Goal: Information Seeking & Learning: Learn about a topic

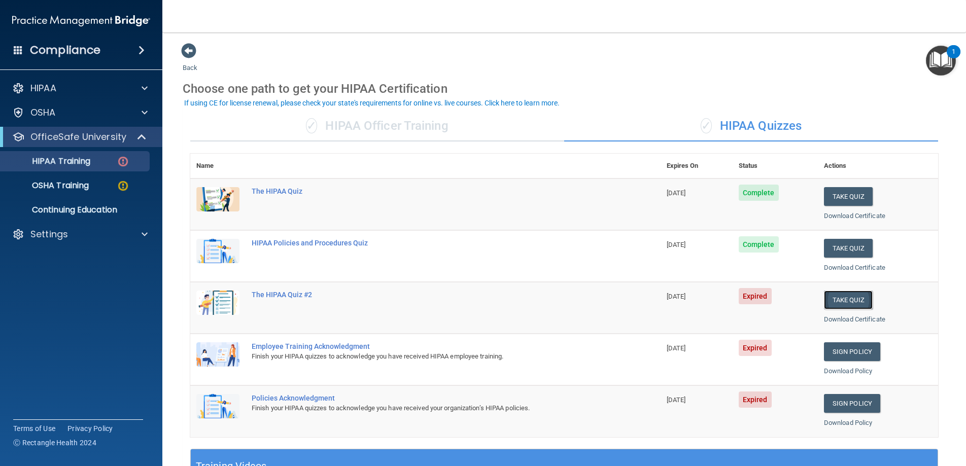
click at [812, 298] on button "Take Quiz" at bounding box center [848, 300] width 49 height 19
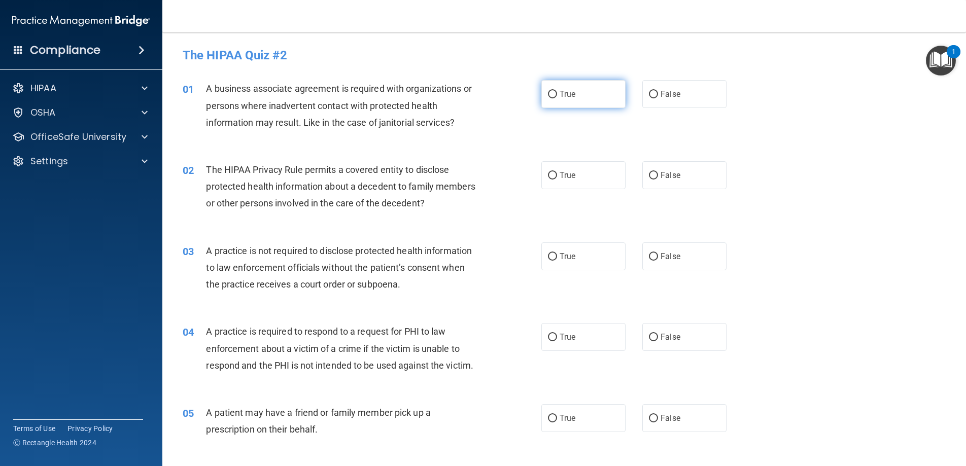
click at [554, 94] on input "True" at bounding box center [552, 95] width 9 height 8
radio input "true"
click at [552, 175] on input "True" at bounding box center [552, 176] width 9 height 8
radio input "true"
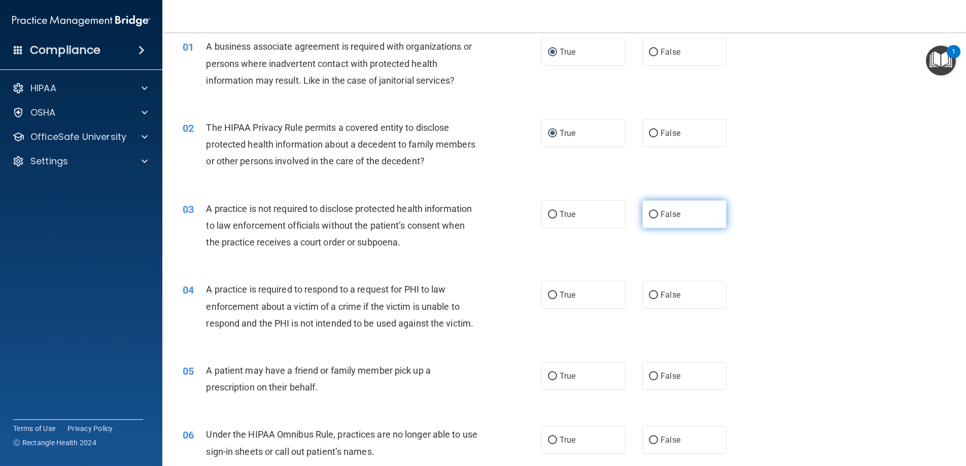
click at [654, 214] on input "False" at bounding box center [653, 215] width 9 height 8
radio input "true"
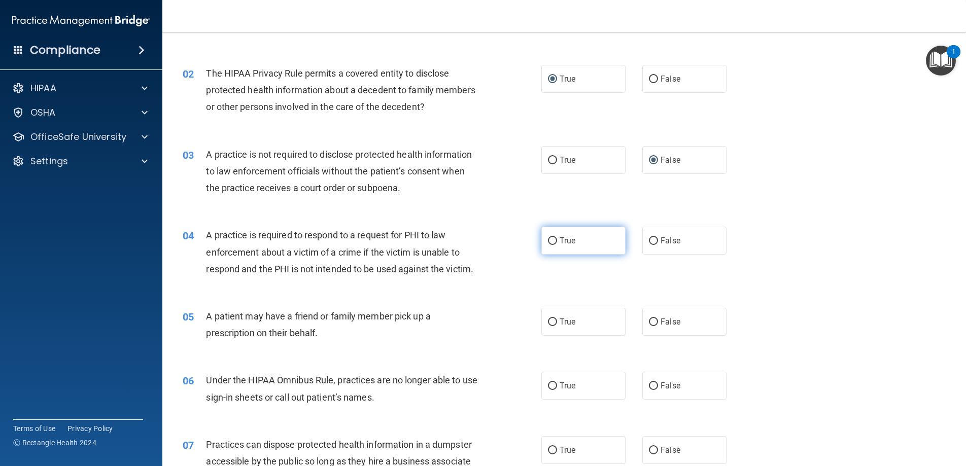
scroll to position [132, 0]
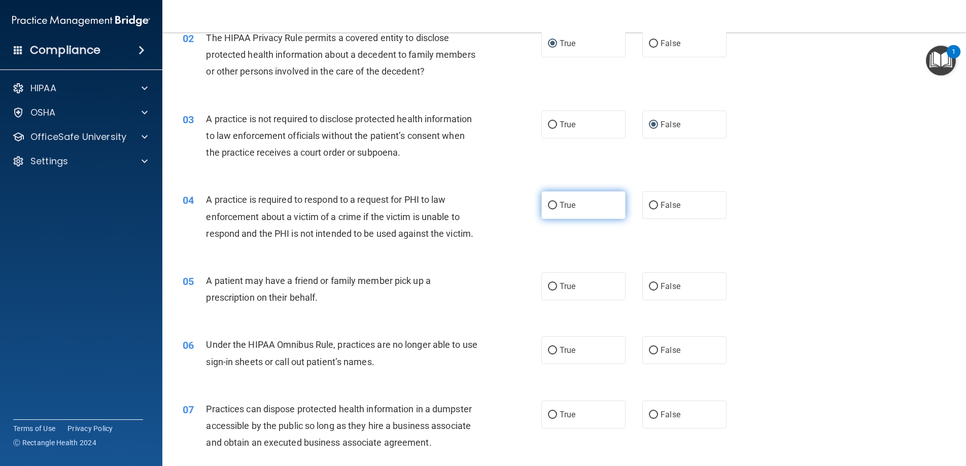
click at [552, 204] on input "True" at bounding box center [552, 206] width 9 height 8
radio input "true"
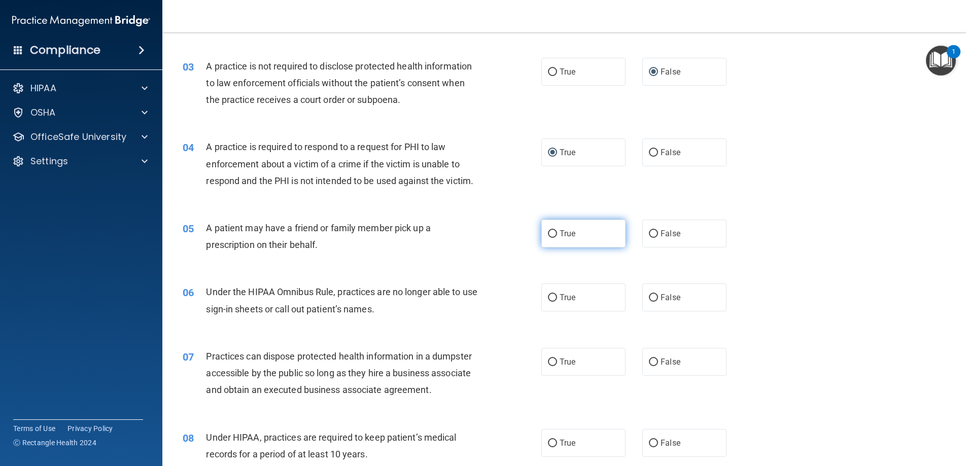
scroll to position [188, 0]
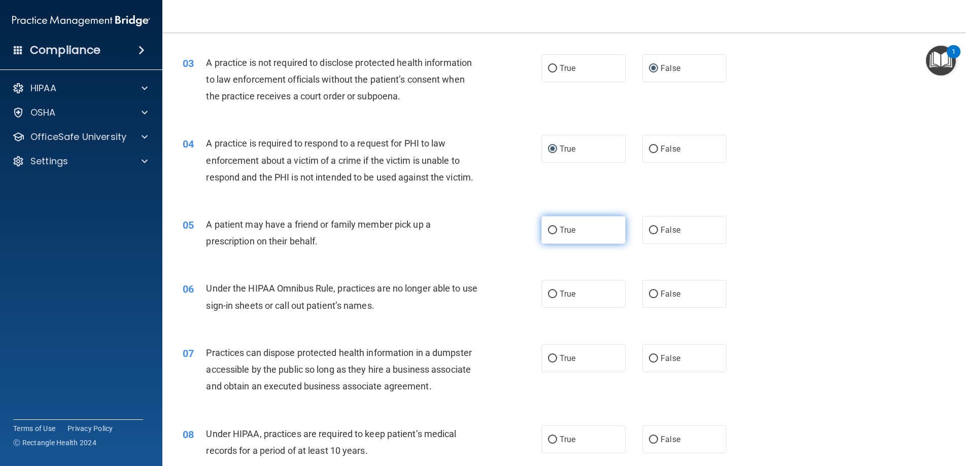
click at [554, 233] on input "True" at bounding box center [552, 231] width 9 height 8
radio input "true"
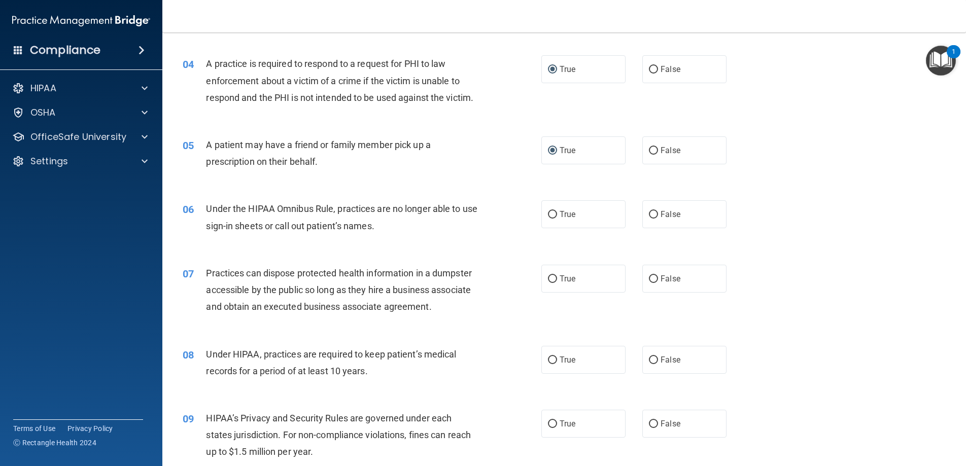
scroll to position [274, 0]
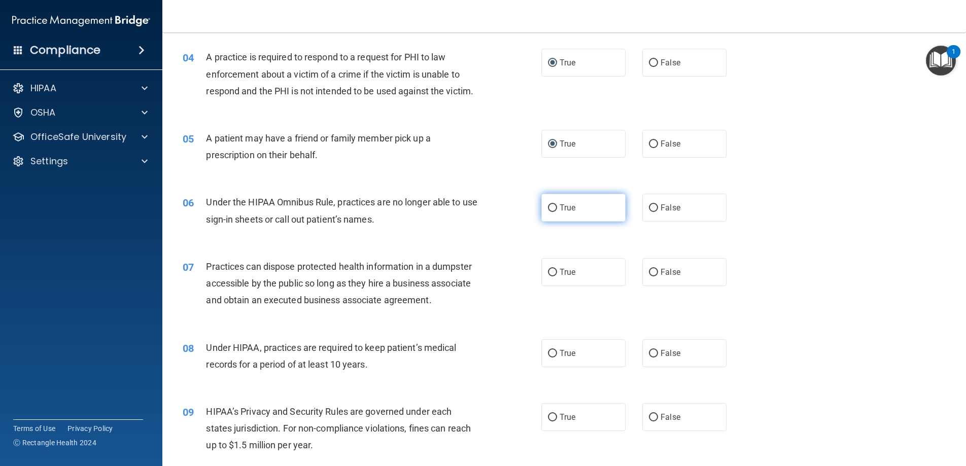
click at [549, 209] on input "True" at bounding box center [552, 208] width 9 height 8
radio input "true"
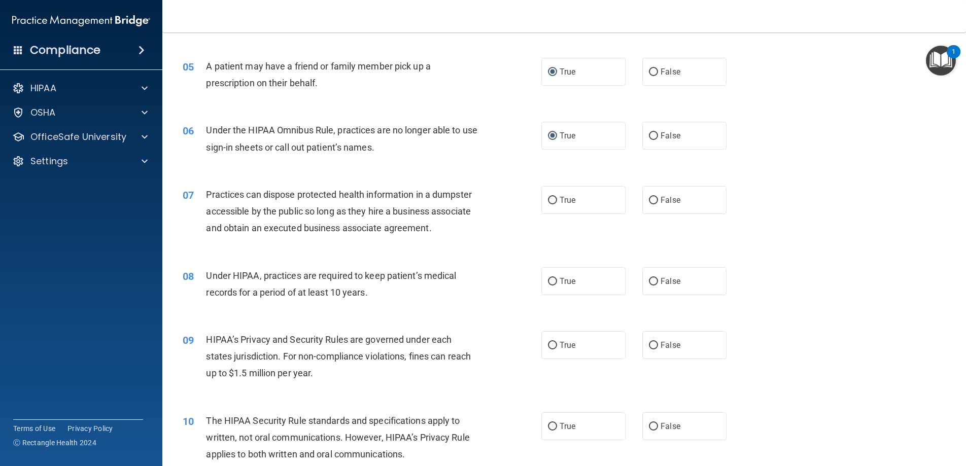
scroll to position [347, 0]
click at [659, 198] on label "False" at bounding box center [684, 199] width 84 height 28
click at [658, 198] on input "False" at bounding box center [653, 200] width 9 height 8
radio input "true"
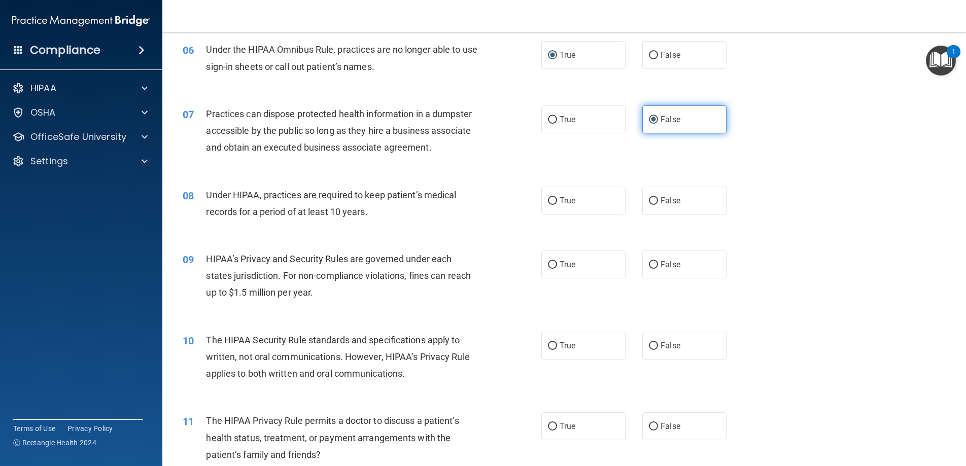
scroll to position [481, 0]
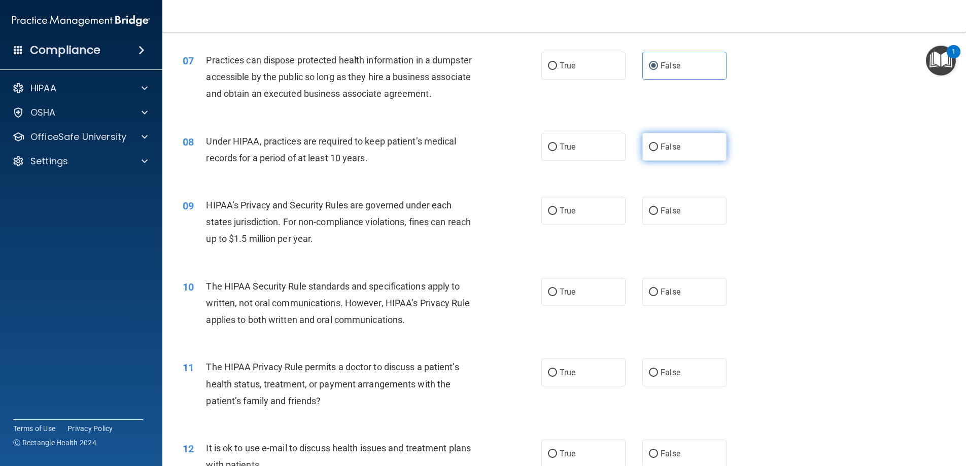
click at [653, 145] on input "False" at bounding box center [653, 148] width 9 height 8
radio input "true"
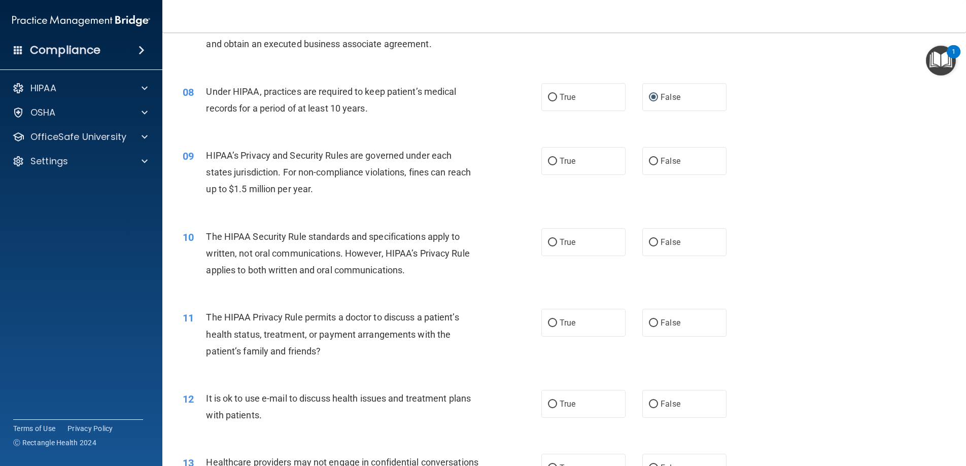
scroll to position [539, 0]
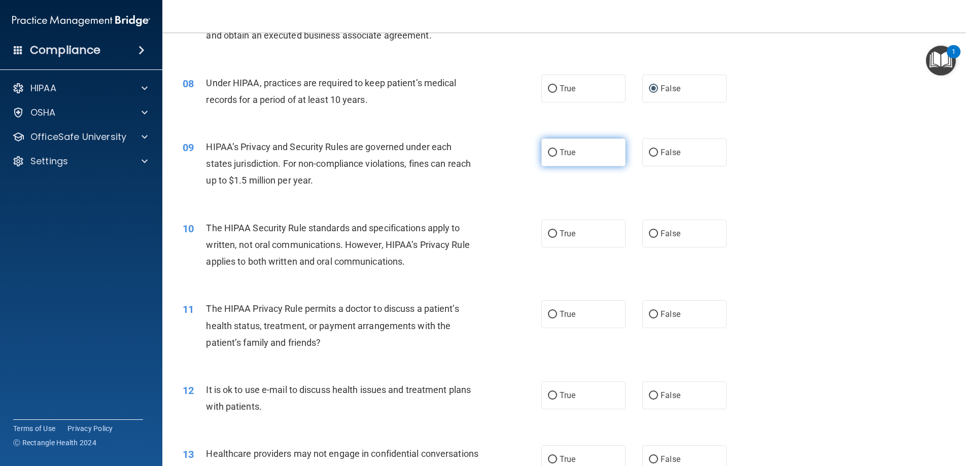
click at [554, 153] on input "True" at bounding box center [552, 153] width 9 height 8
radio input "true"
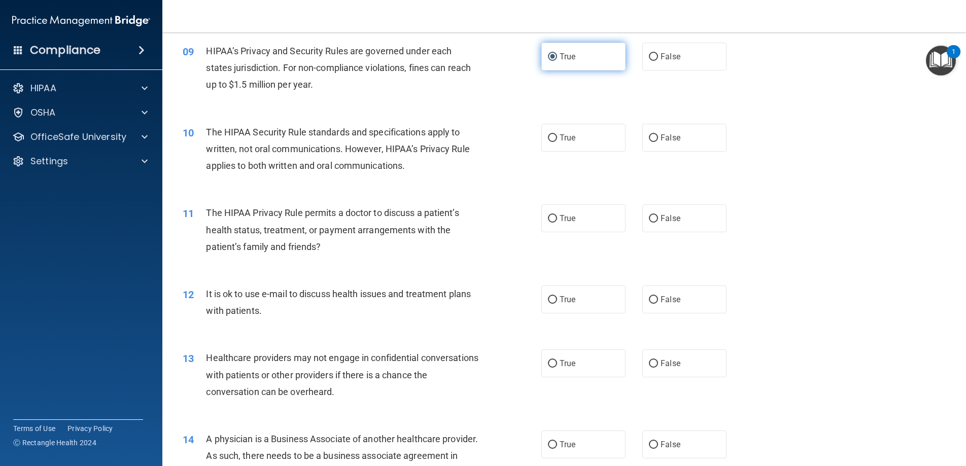
scroll to position [662, 0]
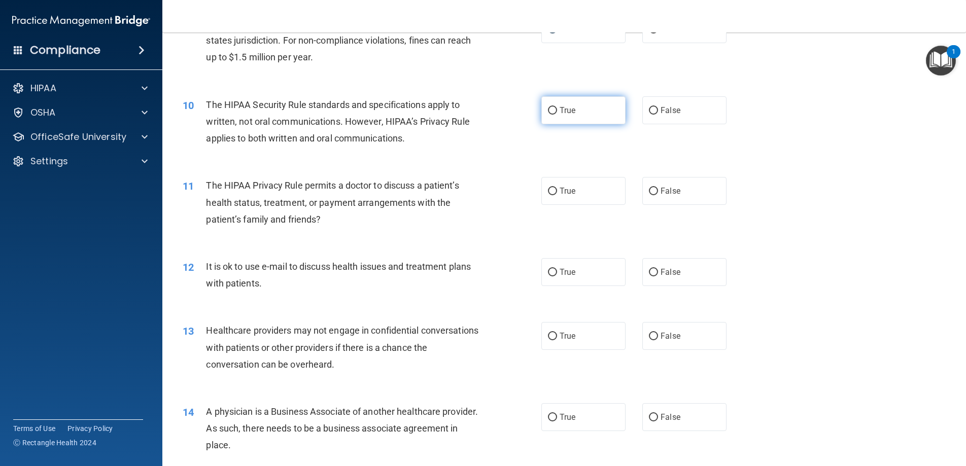
click at [554, 112] on input "True" at bounding box center [552, 111] width 9 height 8
radio input "true"
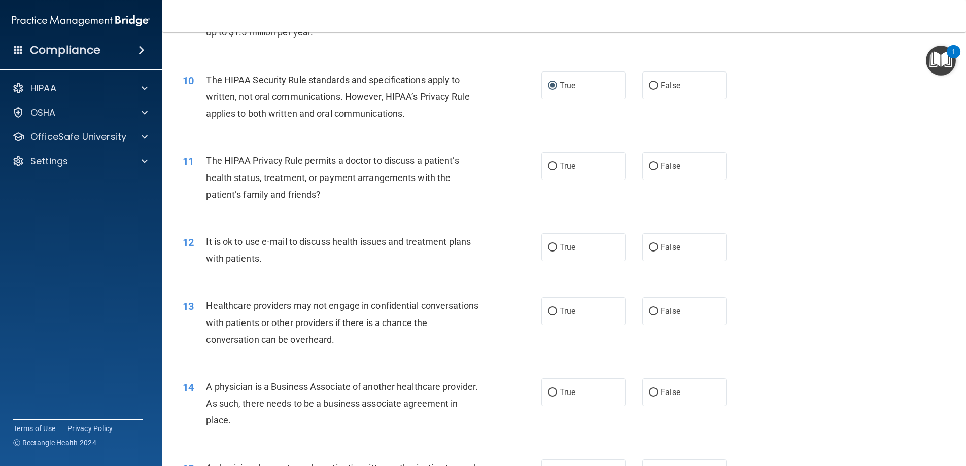
scroll to position [690, 0]
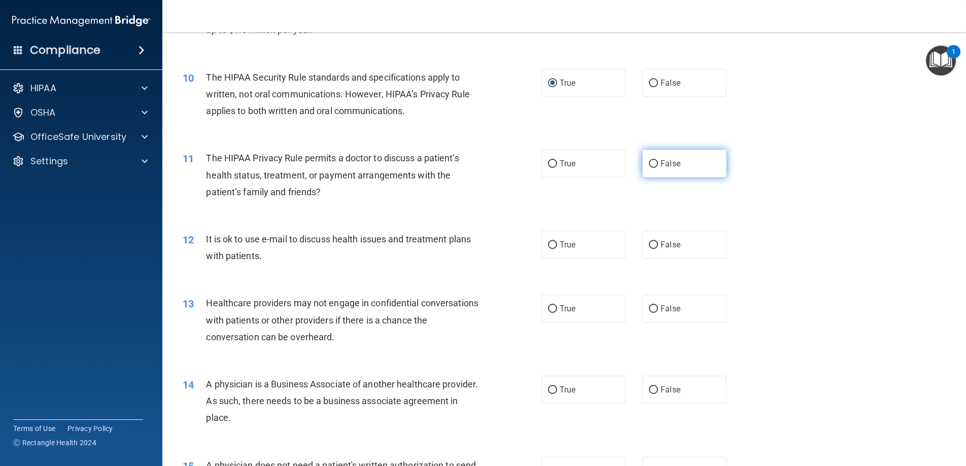
click at [656, 162] on input "False" at bounding box center [653, 164] width 9 height 8
radio input "true"
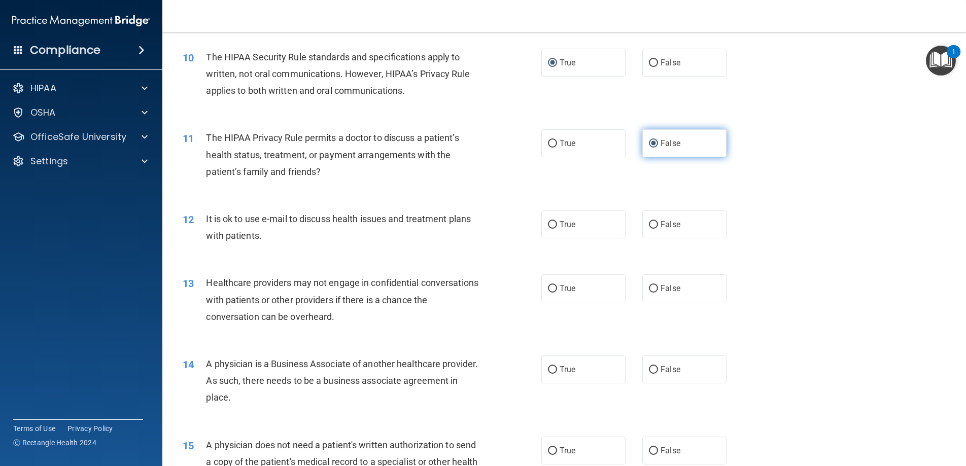
scroll to position [710, 0]
click at [651, 226] on input "False" at bounding box center [653, 226] width 9 height 8
radio input "true"
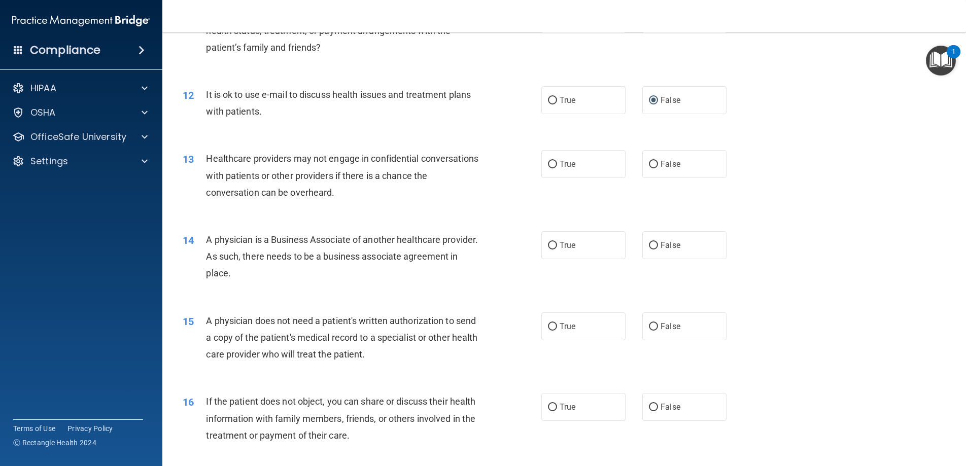
scroll to position [835, 0]
click at [550, 162] on input "True" at bounding box center [552, 164] width 9 height 8
radio input "true"
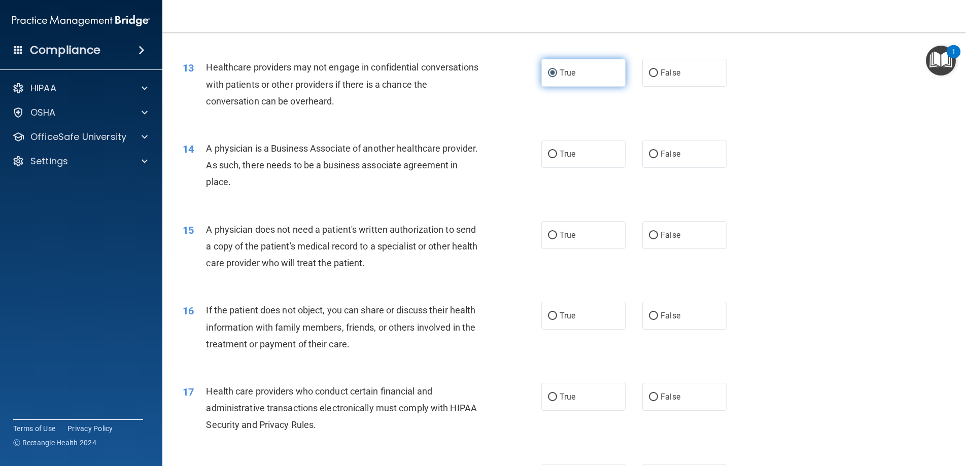
scroll to position [951, 0]
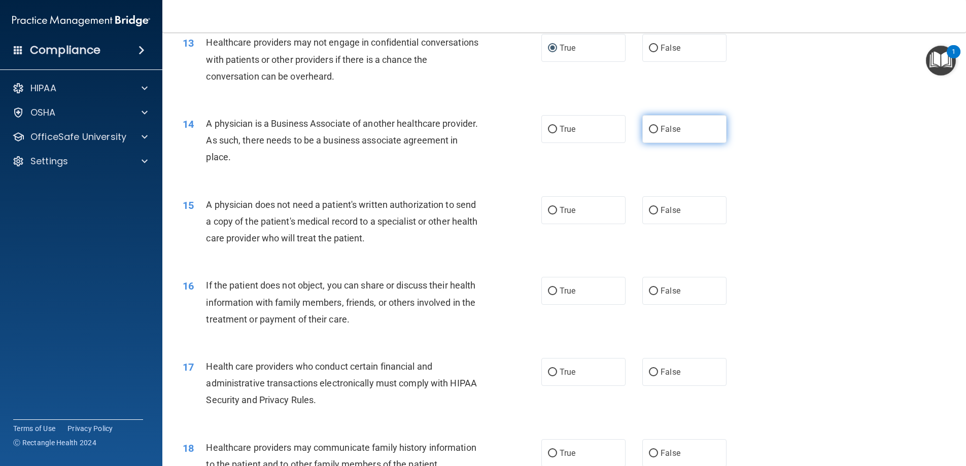
click at [653, 130] on input "False" at bounding box center [653, 130] width 9 height 8
radio input "true"
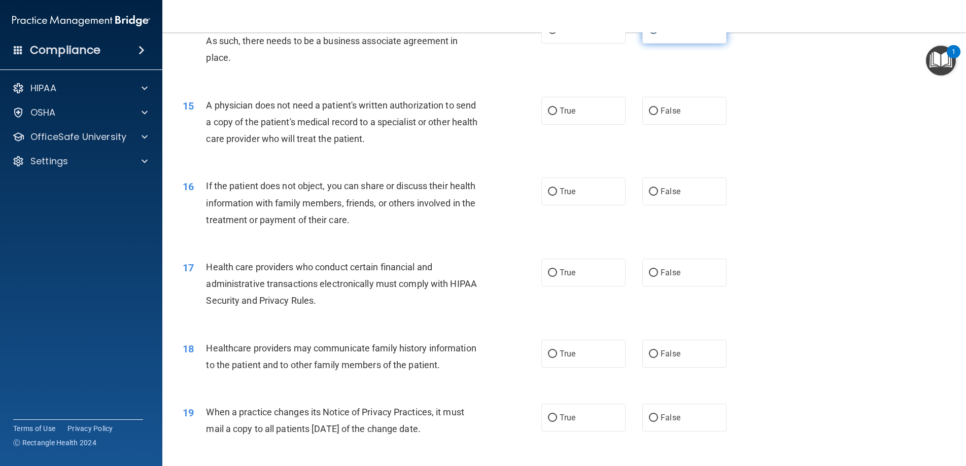
scroll to position [1062, 0]
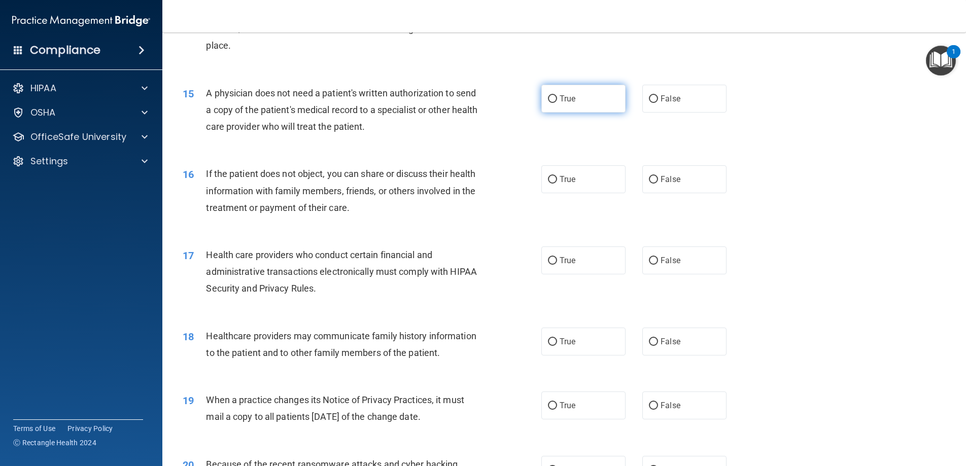
click at [549, 97] on input "True" at bounding box center [552, 99] width 9 height 8
radio input "true"
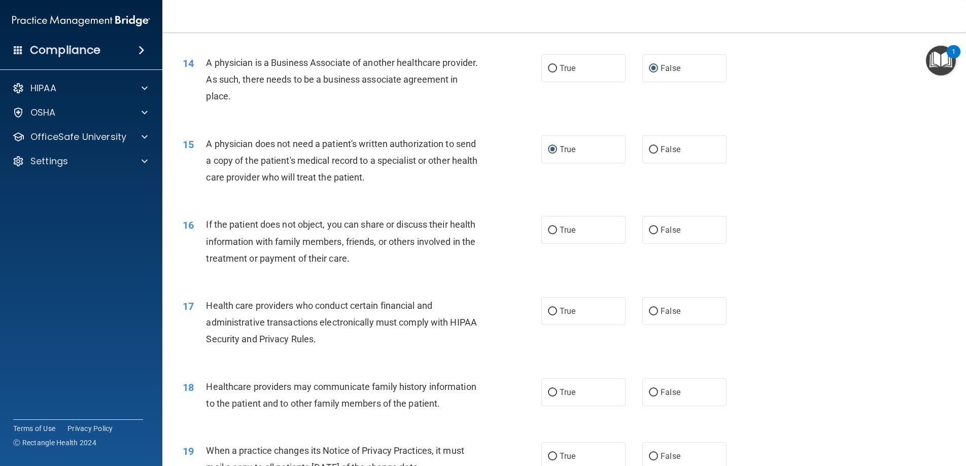
scroll to position [1013, 0]
click at [550, 66] on input "True" at bounding box center [552, 67] width 9 height 8
radio input "true"
radio input "false"
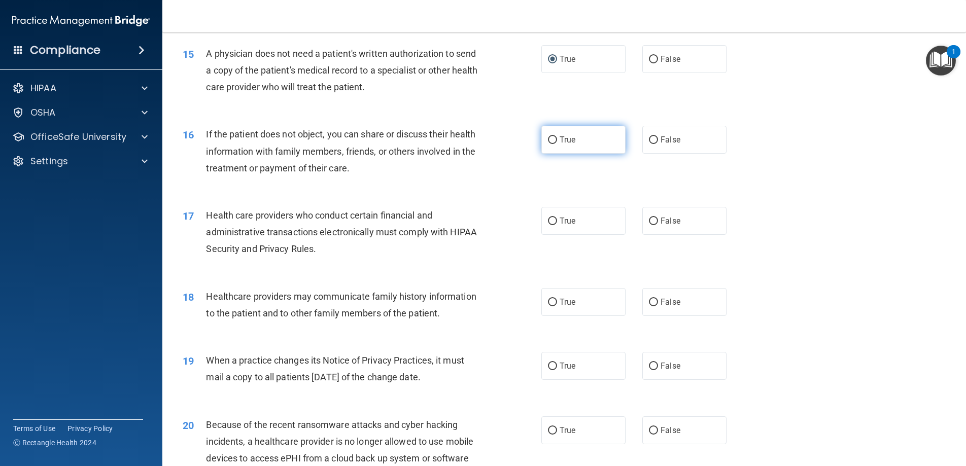
click at [553, 140] on input "True" at bounding box center [552, 140] width 9 height 8
radio input "true"
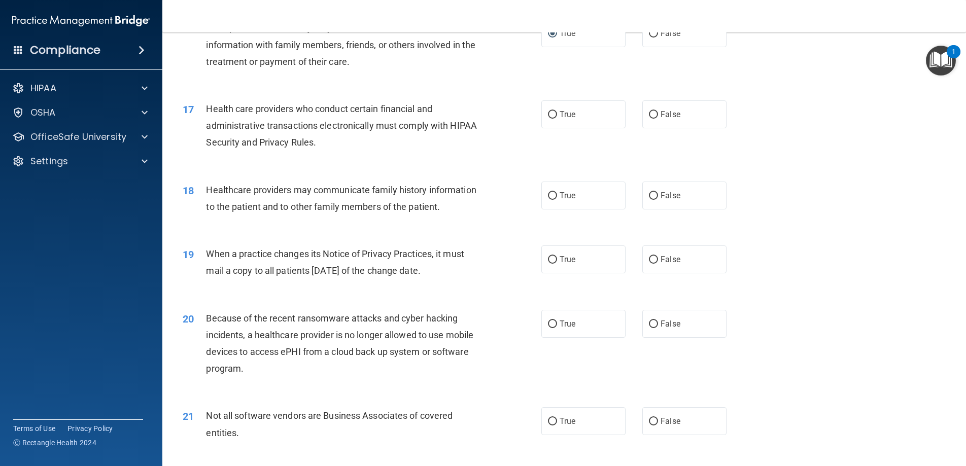
scroll to position [1209, 0]
click at [553, 114] on input "True" at bounding box center [552, 115] width 9 height 8
radio input "true"
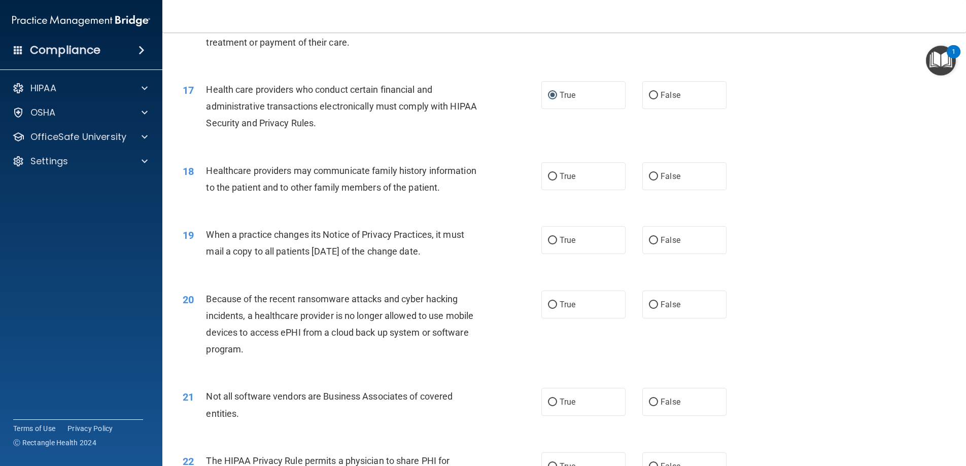
scroll to position [1250, 0]
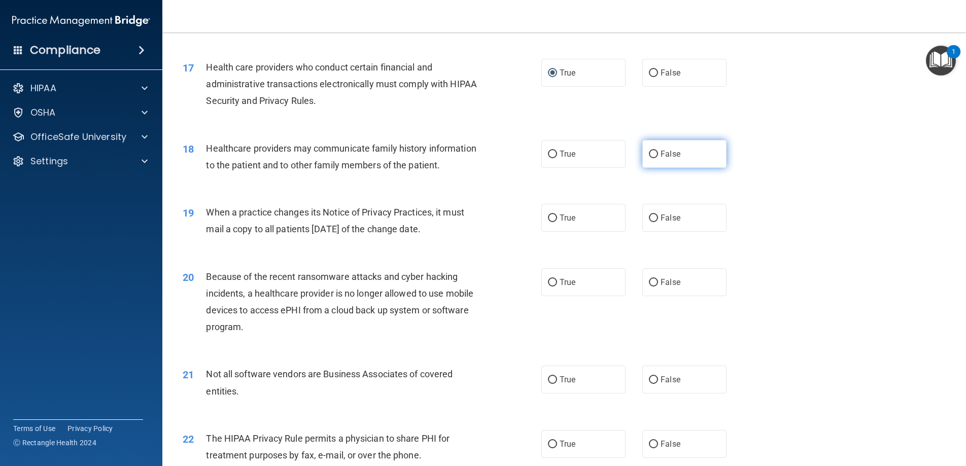
click at [655, 155] on input "False" at bounding box center [653, 155] width 9 height 8
radio input "true"
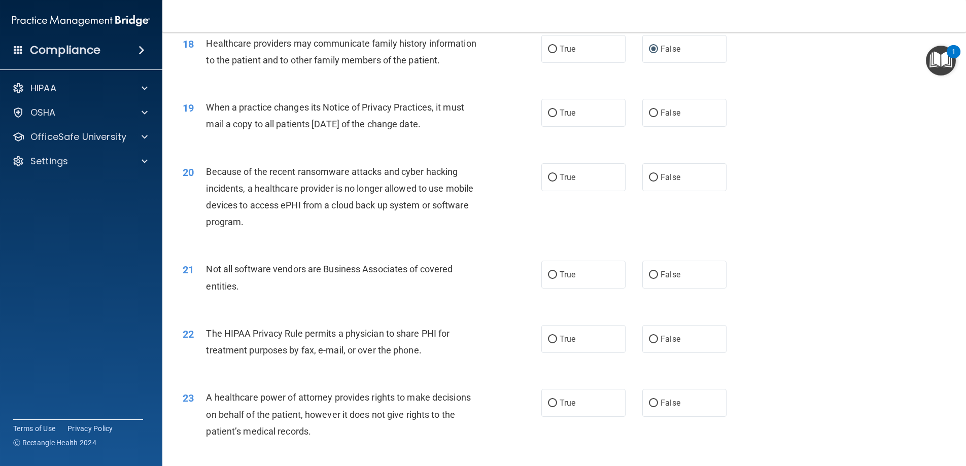
scroll to position [1356, 0]
click at [553, 110] on input "True" at bounding box center [552, 113] width 9 height 8
radio input "true"
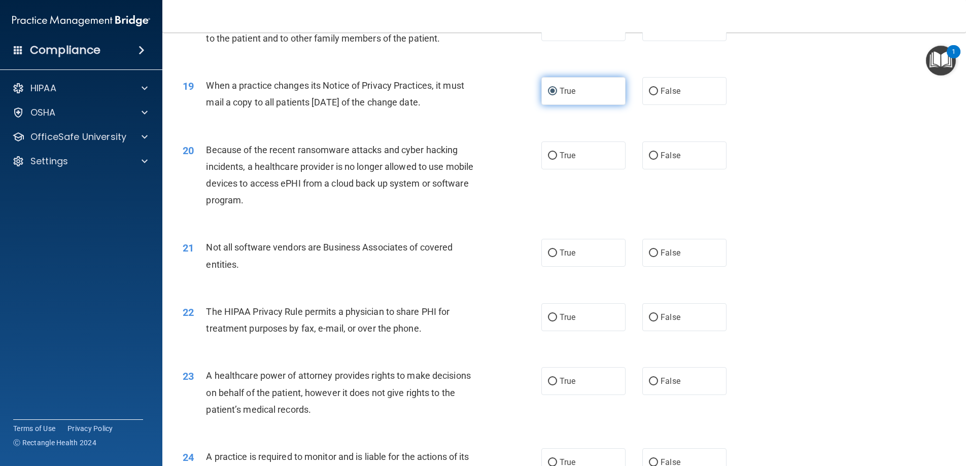
scroll to position [1405, 0]
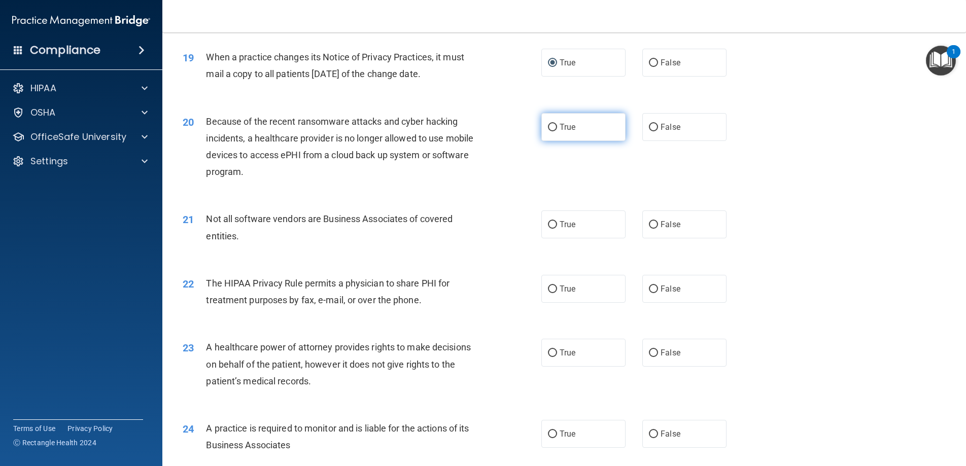
click at [557, 126] on label "True" at bounding box center [583, 127] width 84 height 28
click at [557, 126] on input "True" at bounding box center [552, 128] width 9 height 8
radio input "true"
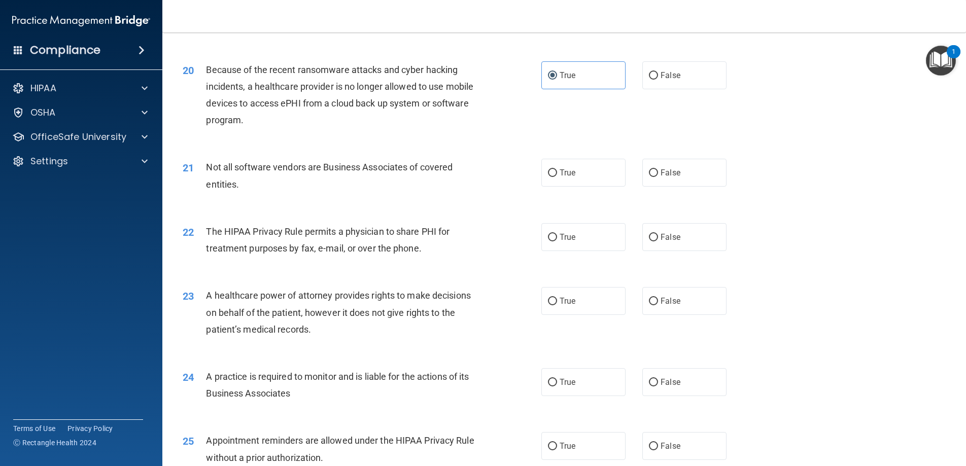
scroll to position [1458, 0]
click at [552, 171] on input "True" at bounding box center [552, 172] width 9 height 8
radio input "true"
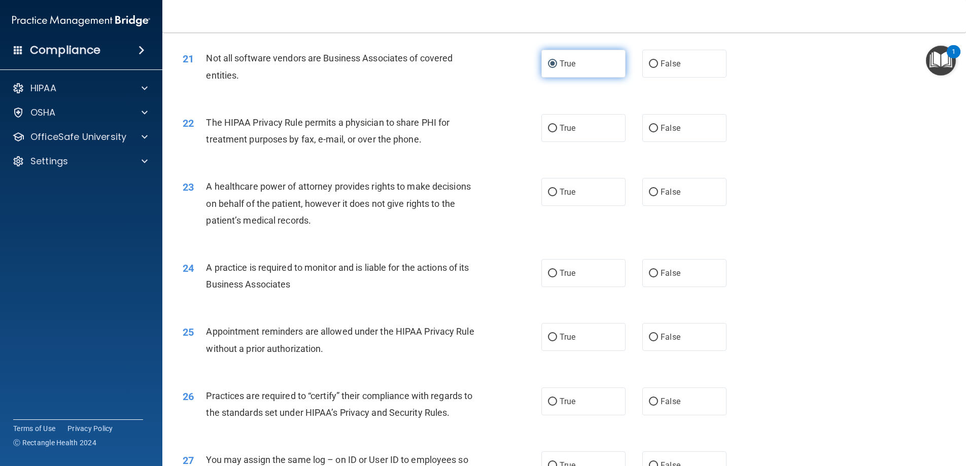
scroll to position [1575, 0]
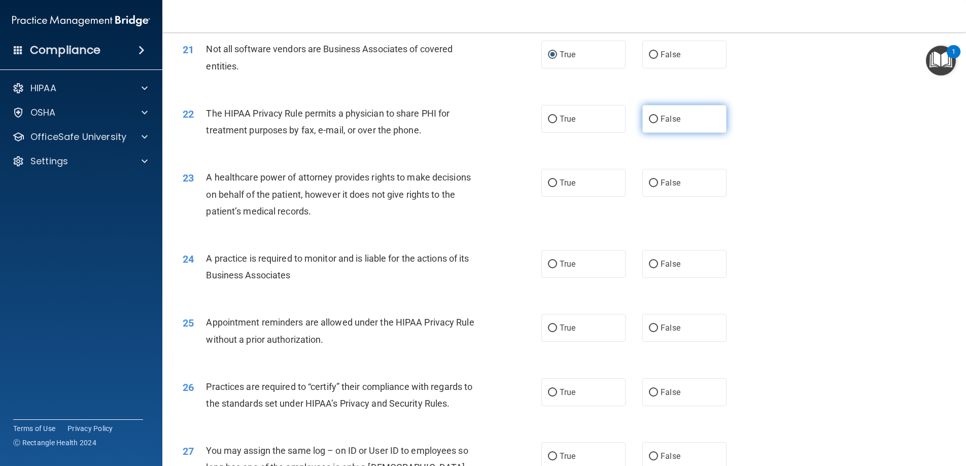
click at [652, 117] on input "False" at bounding box center [653, 120] width 9 height 8
radio input "true"
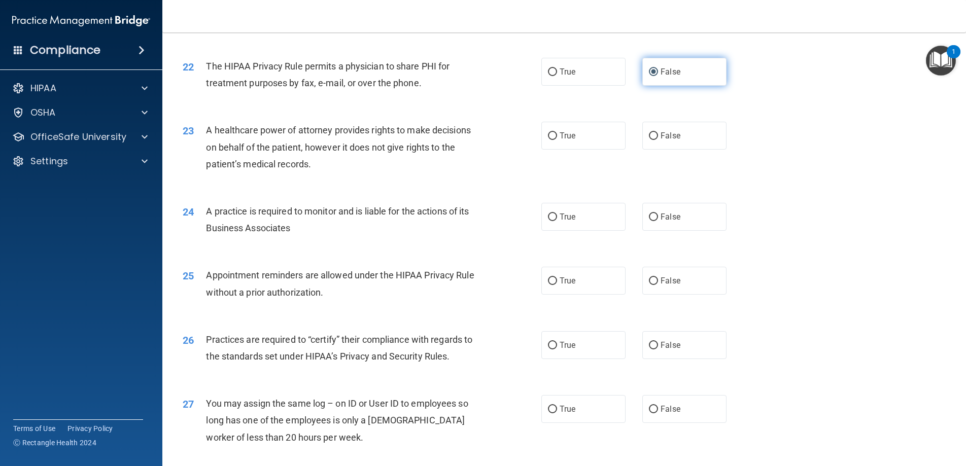
scroll to position [1628, 0]
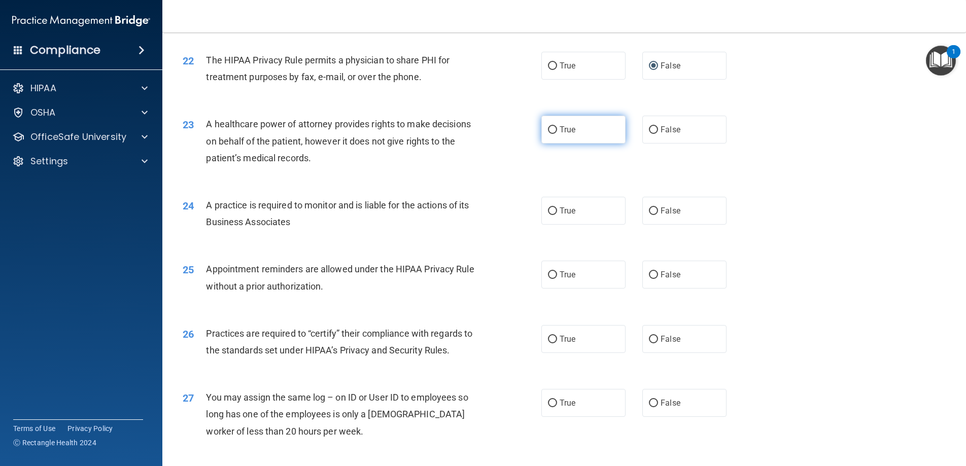
click at [551, 130] on input "True" at bounding box center [552, 130] width 9 height 8
radio input "true"
click at [553, 211] on input "True" at bounding box center [552, 211] width 9 height 8
radio input "true"
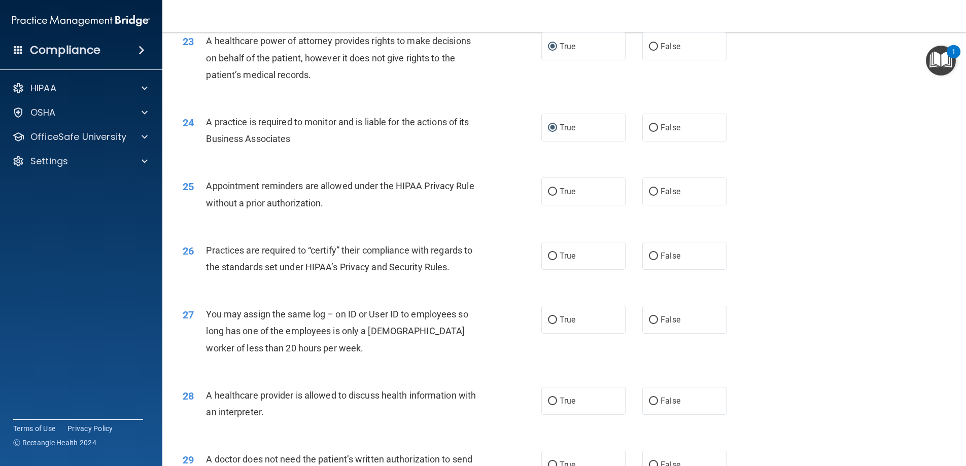
scroll to position [1713, 0]
click at [552, 192] on input "True" at bounding box center [552, 191] width 9 height 8
radio input "true"
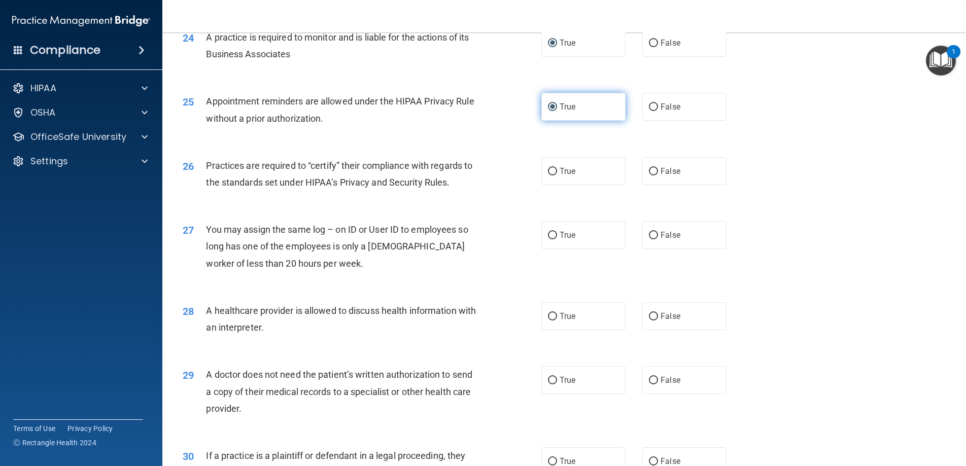
scroll to position [1843, 0]
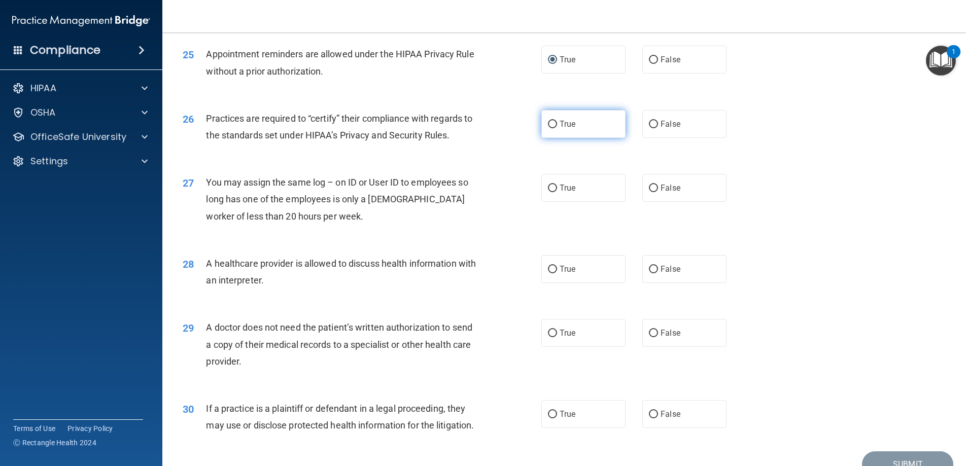
click at [555, 125] on input "True" at bounding box center [552, 125] width 9 height 8
radio input "true"
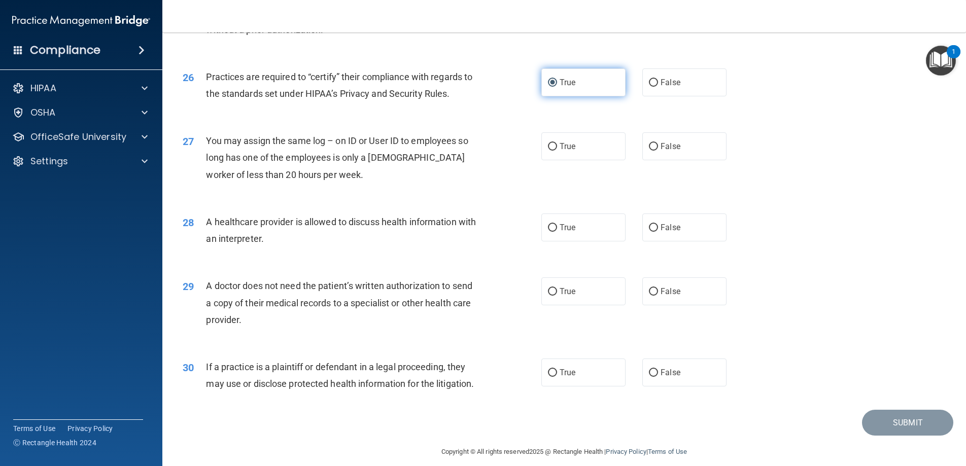
scroll to position [1895, 0]
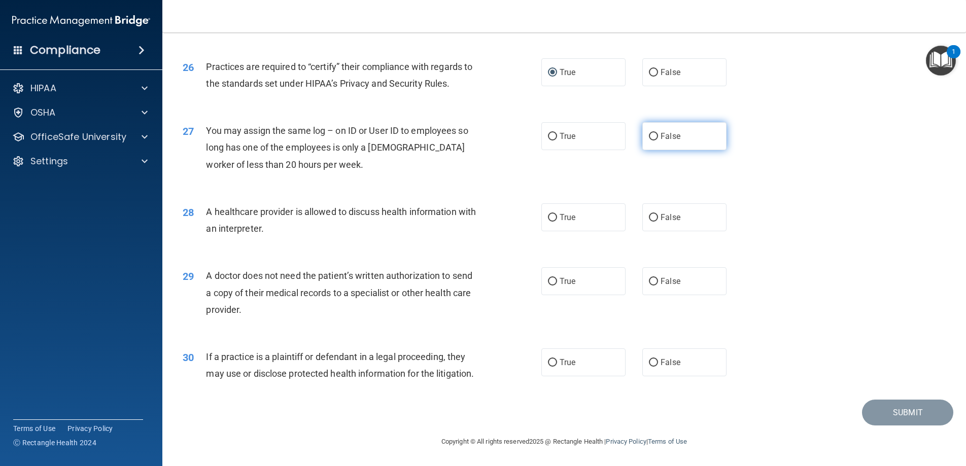
click at [657, 134] on input "False" at bounding box center [653, 137] width 9 height 8
radio input "true"
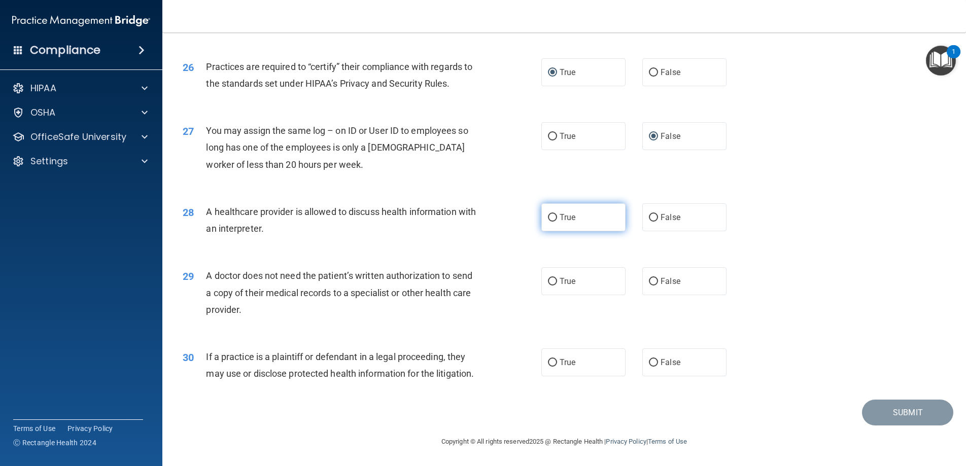
click at [554, 215] on input "True" at bounding box center [552, 218] width 9 height 8
radio input "true"
click at [552, 283] on input "True" at bounding box center [552, 282] width 9 height 8
radio input "true"
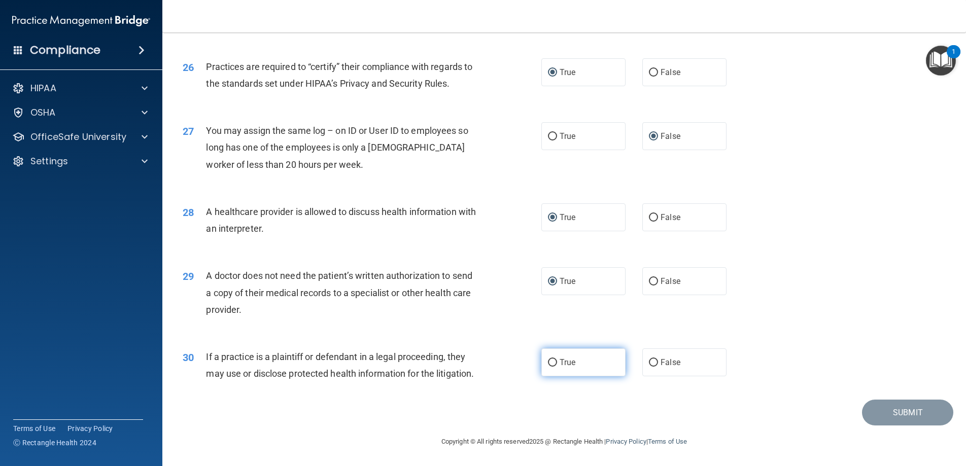
click at [551, 363] on input "True" at bounding box center [552, 363] width 9 height 8
radio input "true"
click at [812, 411] on button "Submit" at bounding box center [907, 413] width 91 height 26
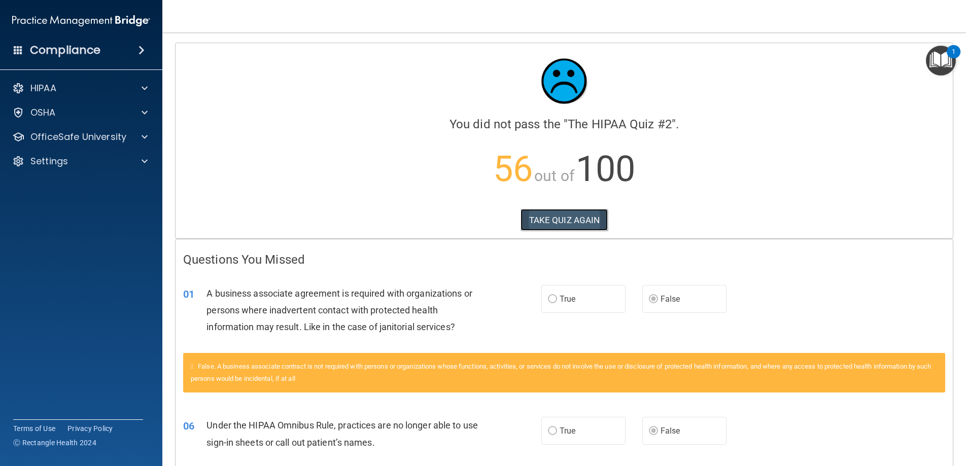
click at [573, 217] on button "TAKE QUIZ AGAIN" at bounding box center [564, 220] width 88 height 22
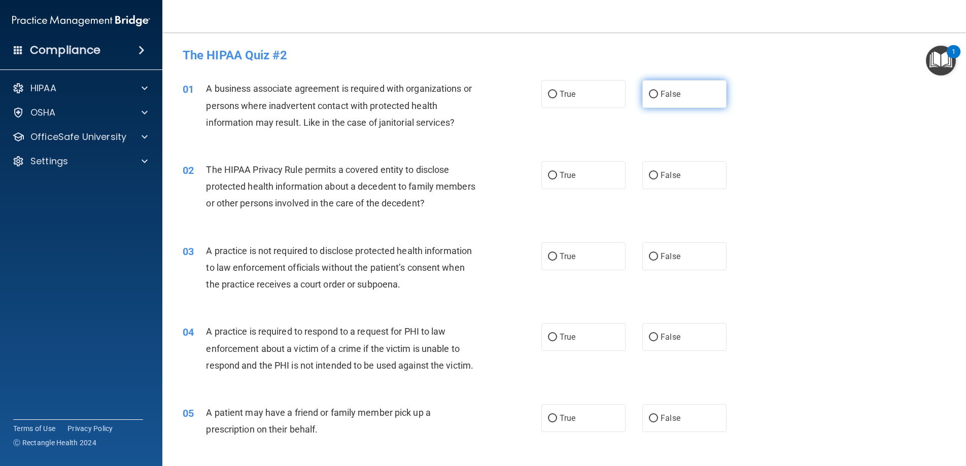
click at [654, 93] on input "False" at bounding box center [653, 95] width 9 height 8
radio input "true"
click at [551, 173] on input "True" at bounding box center [552, 176] width 9 height 8
radio input "true"
click at [654, 256] on input "False" at bounding box center [653, 257] width 9 height 8
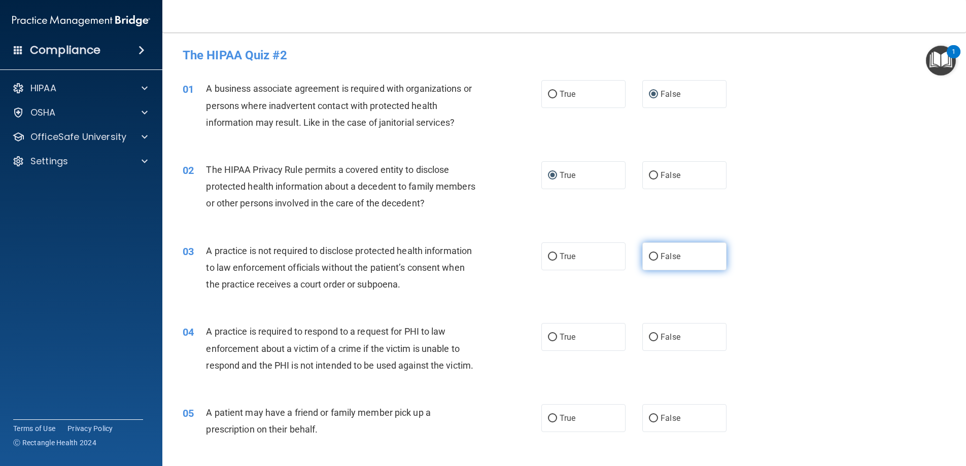
radio input "true"
click at [547, 337] on label "True" at bounding box center [583, 337] width 84 height 28
click at [548, 337] on input "True" at bounding box center [552, 338] width 9 height 8
radio input "true"
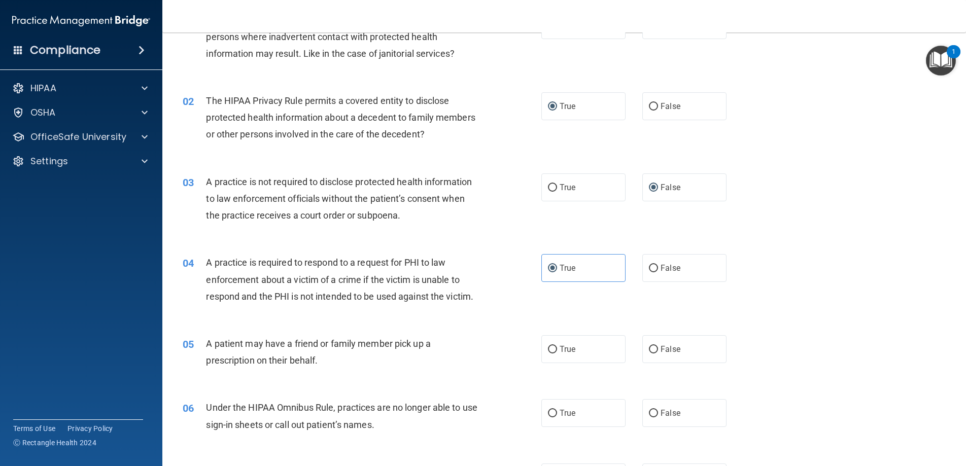
scroll to position [81, 0]
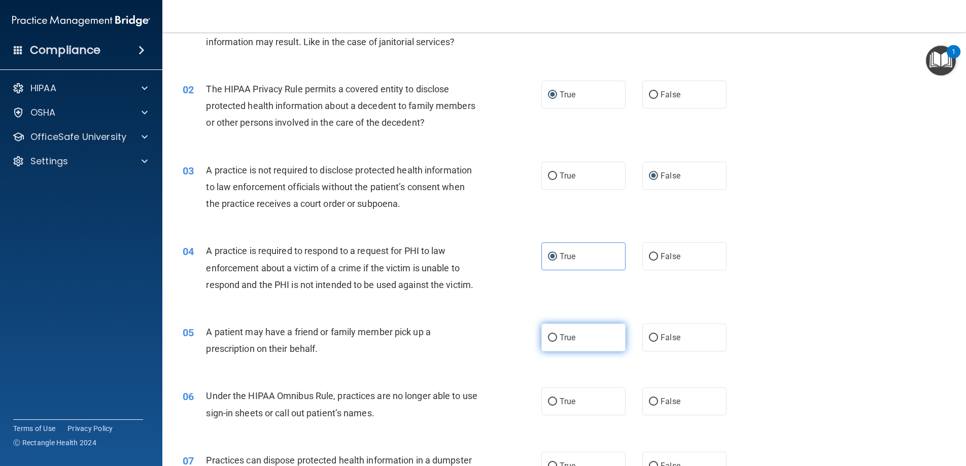
click at [553, 338] on input "True" at bounding box center [552, 338] width 9 height 8
radio input "true"
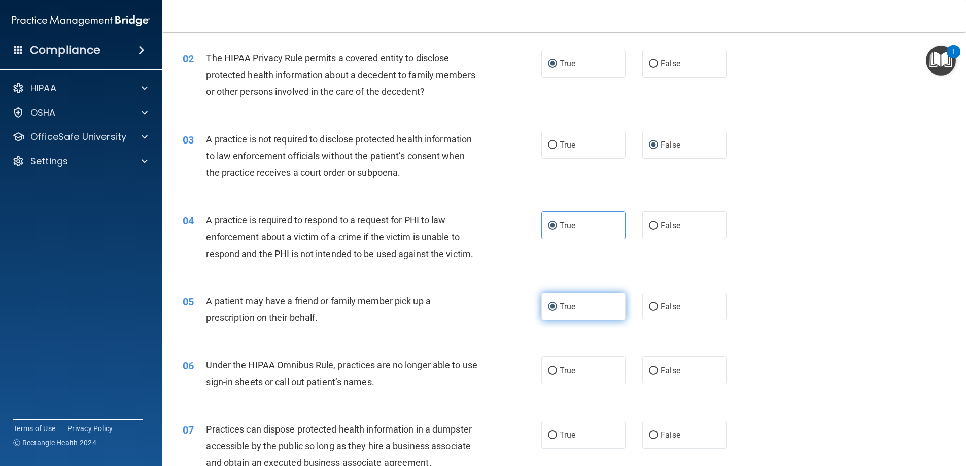
scroll to position [115, 0]
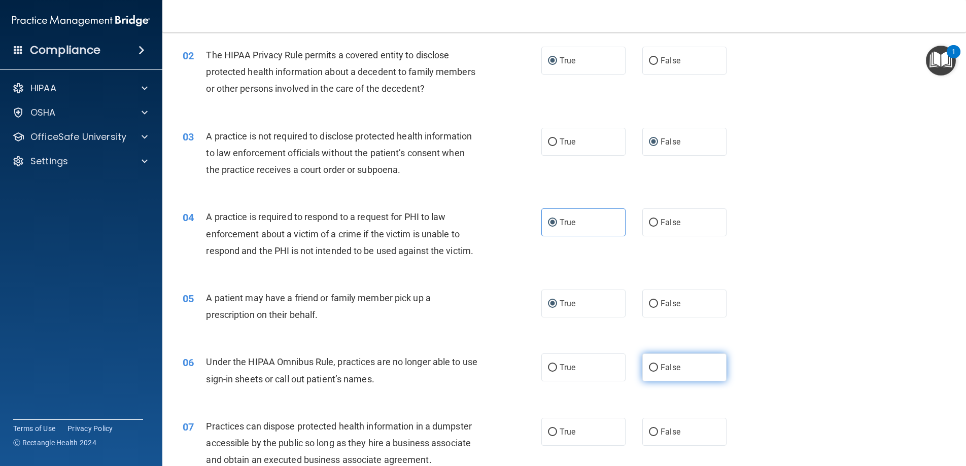
click at [653, 365] on input "False" at bounding box center [653, 368] width 9 height 8
radio input "true"
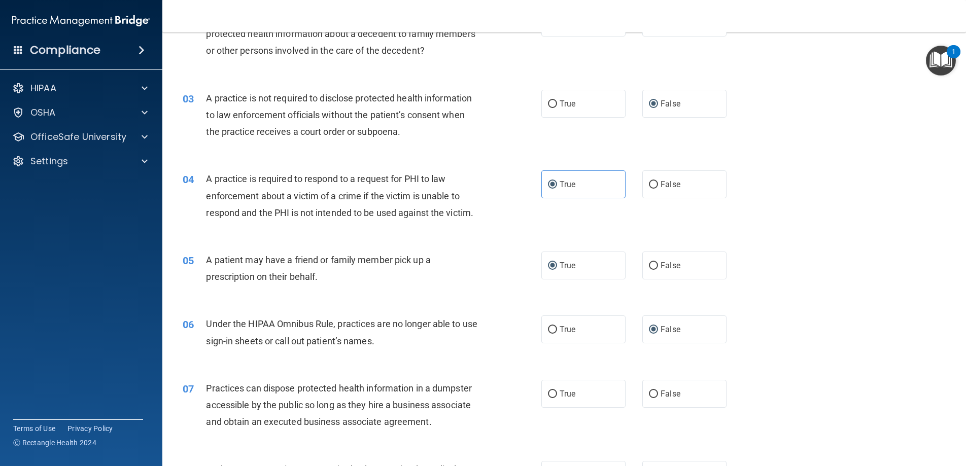
scroll to position [156, 0]
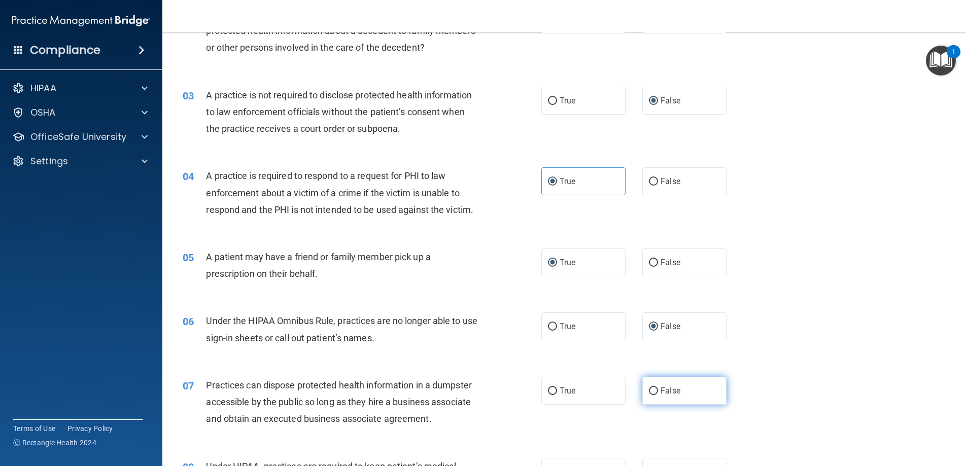
click at [652, 388] on input "False" at bounding box center [653, 392] width 9 height 8
radio input "true"
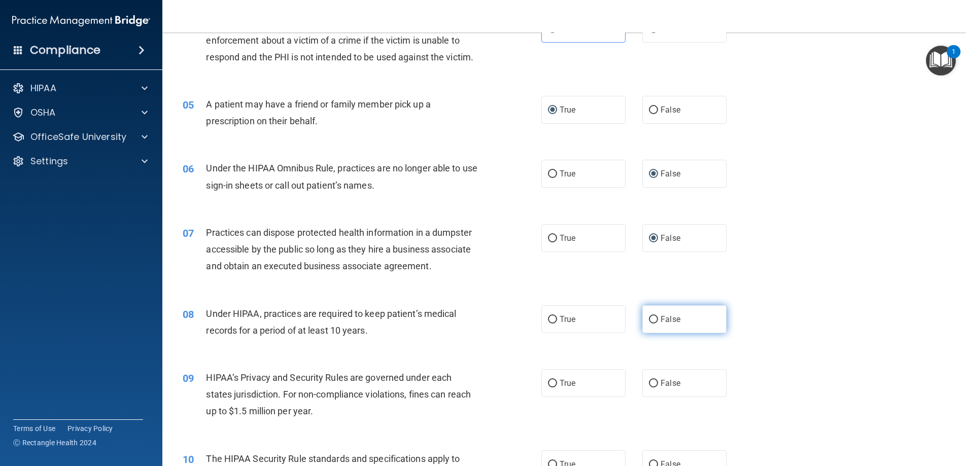
scroll to position [313, 0]
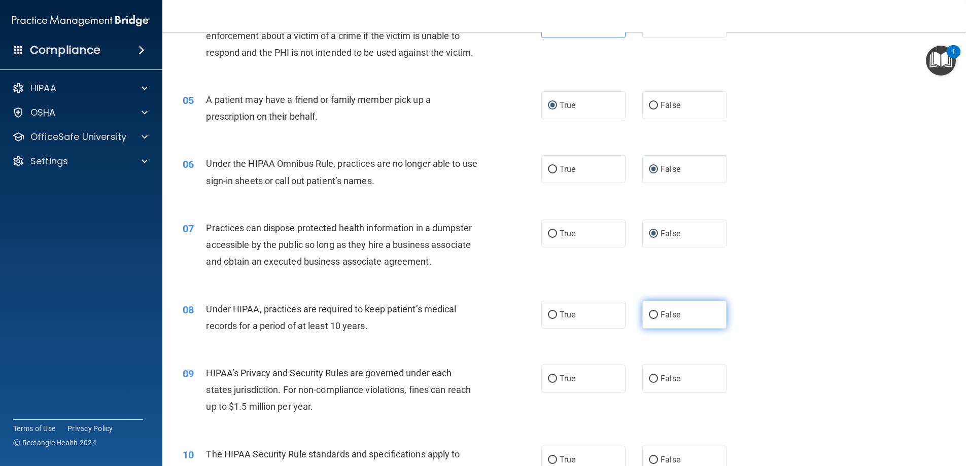
click at [654, 311] on input "False" at bounding box center [653, 315] width 9 height 8
radio input "true"
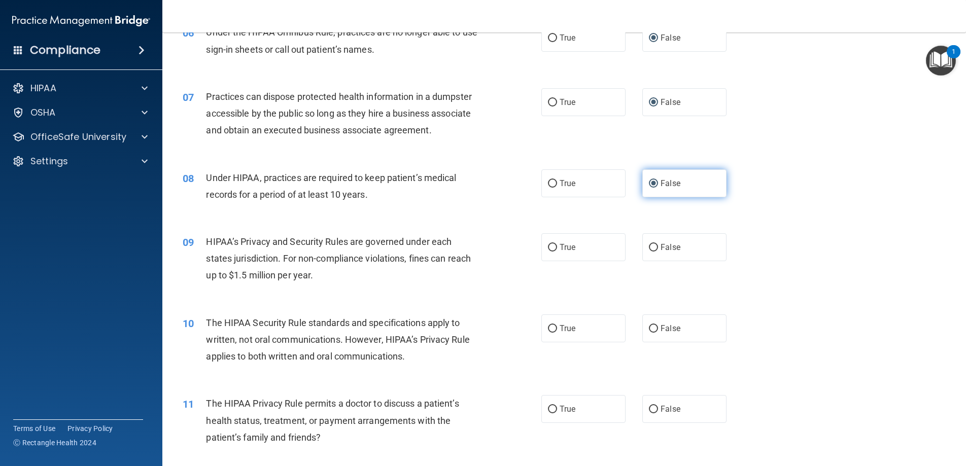
scroll to position [531, 0]
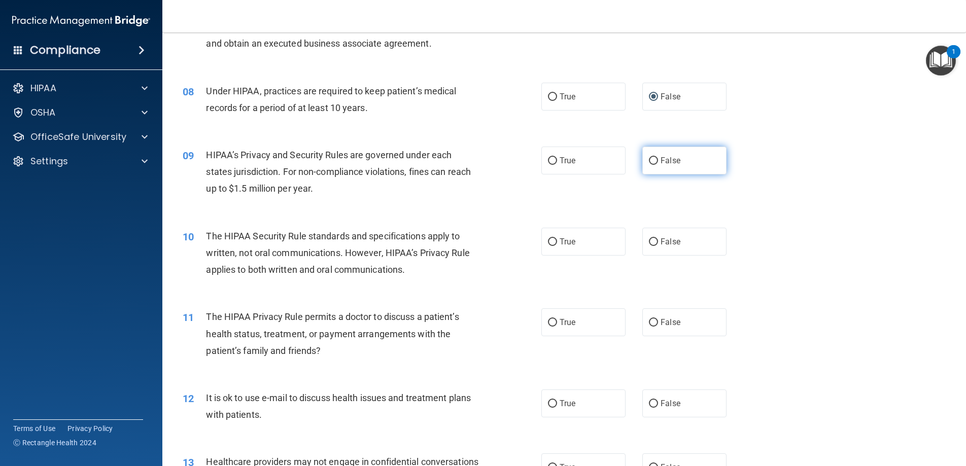
click at [653, 159] on input "False" at bounding box center [653, 161] width 9 height 8
radio input "true"
click at [550, 244] on input "True" at bounding box center [552, 242] width 9 height 8
radio input "true"
click at [553, 319] on input "True" at bounding box center [552, 323] width 9 height 8
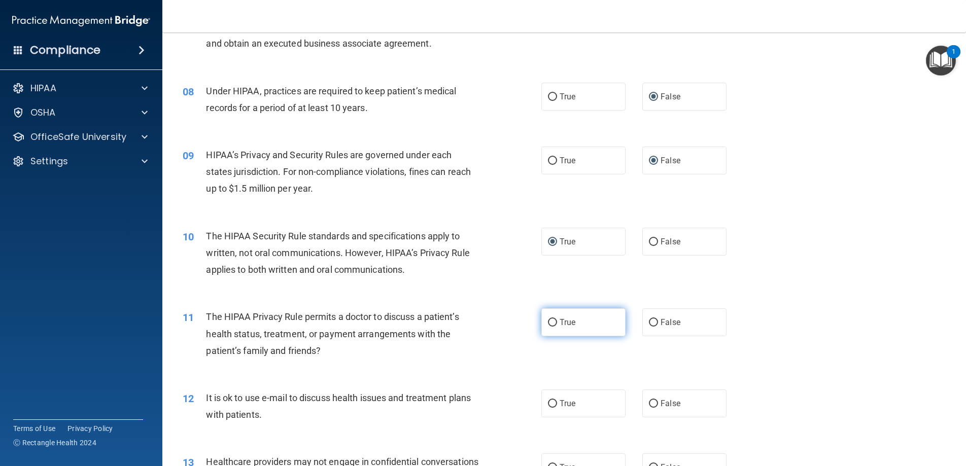
radio input "true"
click at [552, 402] on input "True" at bounding box center [552, 404] width 9 height 8
radio input "true"
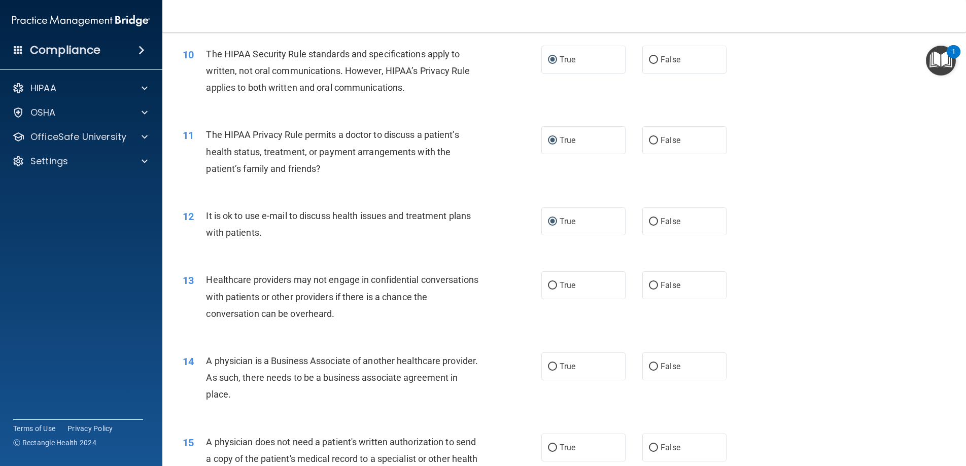
scroll to position [833, 0]
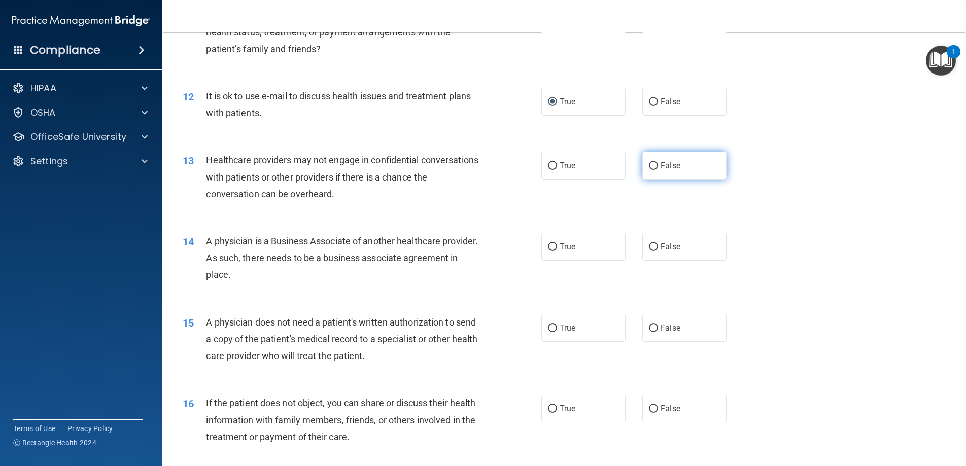
click at [657, 164] on input "False" at bounding box center [653, 166] width 9 height 8
radio input "true"
click at [654, 251] on label "False" at bounding box center [684, 247] width 84 height 28
click at [654, 251] on input "False" at bounding box center [653, 247] width 9 height 8
radio input "true"
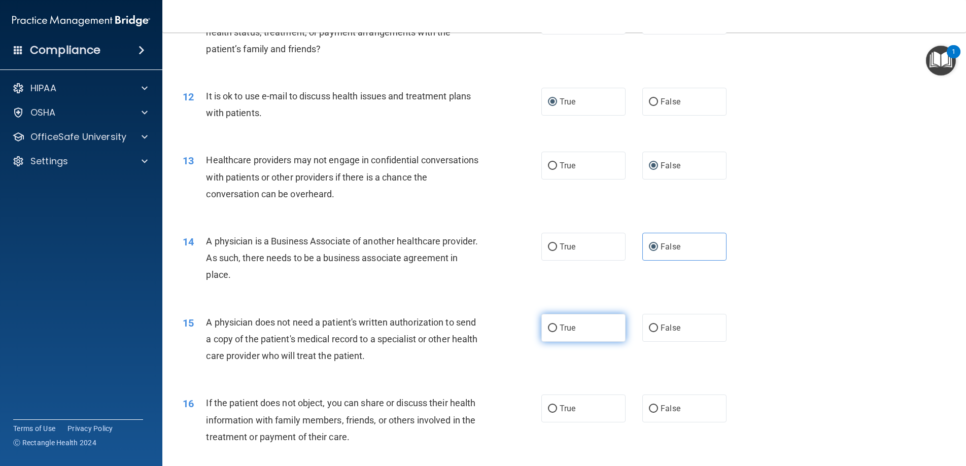
click at [552, 326] on input "True" at bounding box center [552, 329] width 9 height 8
radio input "true"
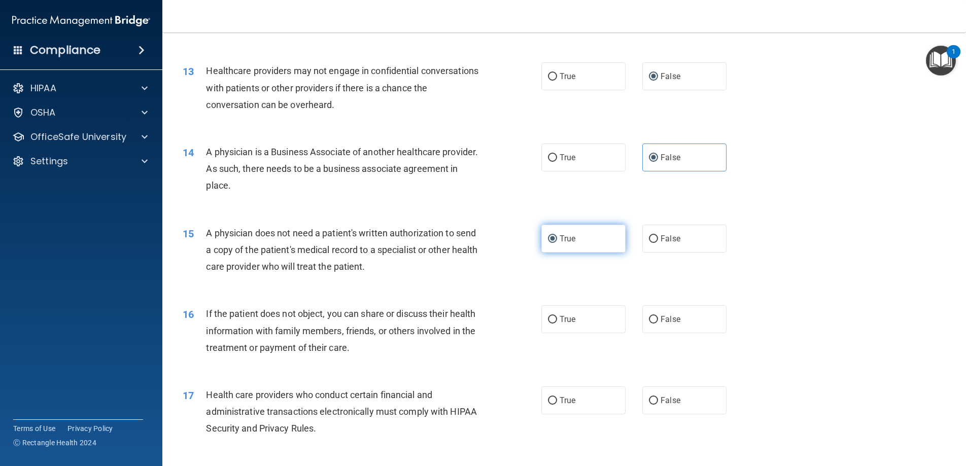
scroll to position [924, 0]
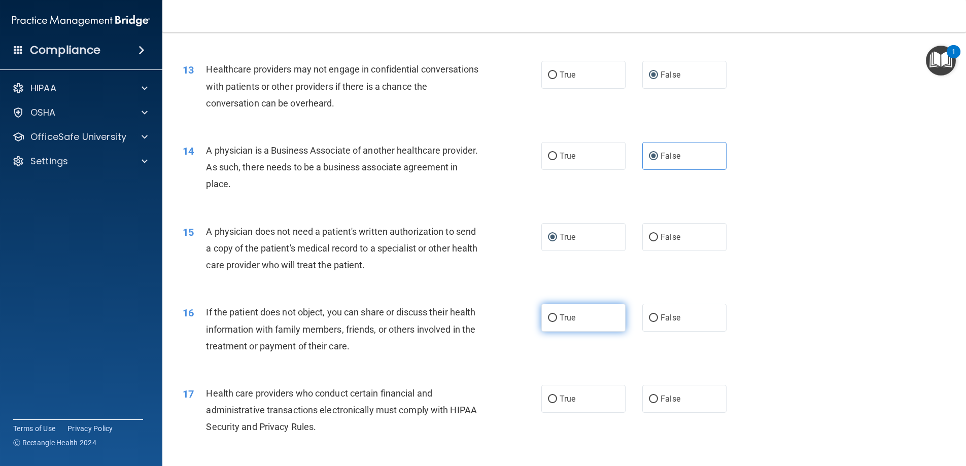
click at [550, 311] on label "True" at bounding box center [583, 318] width 84 height 28
click at [550, 315] on input "True" at bounding box center [552, 319] width 9 height 8
radio input "true"
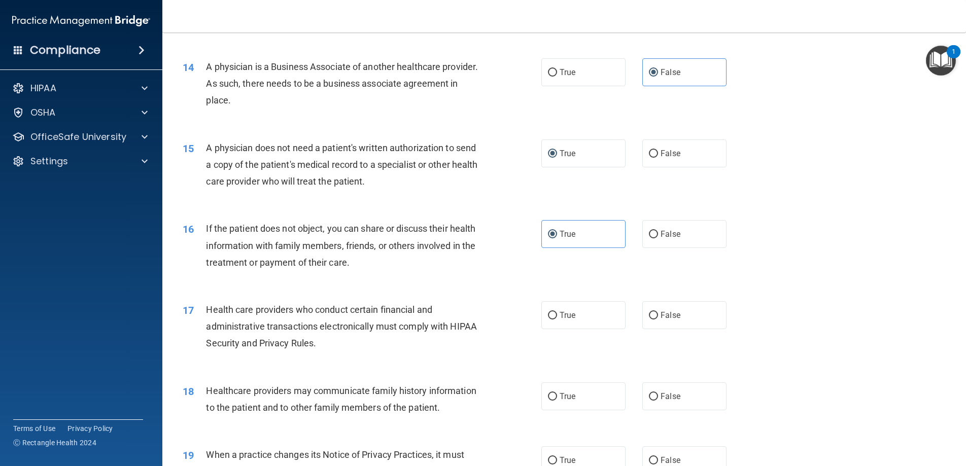
scroll to position [1009, 0]
click at [552, 310] on input "True" at bounding box center [552, 314] width 9 height 8
radio input "true"
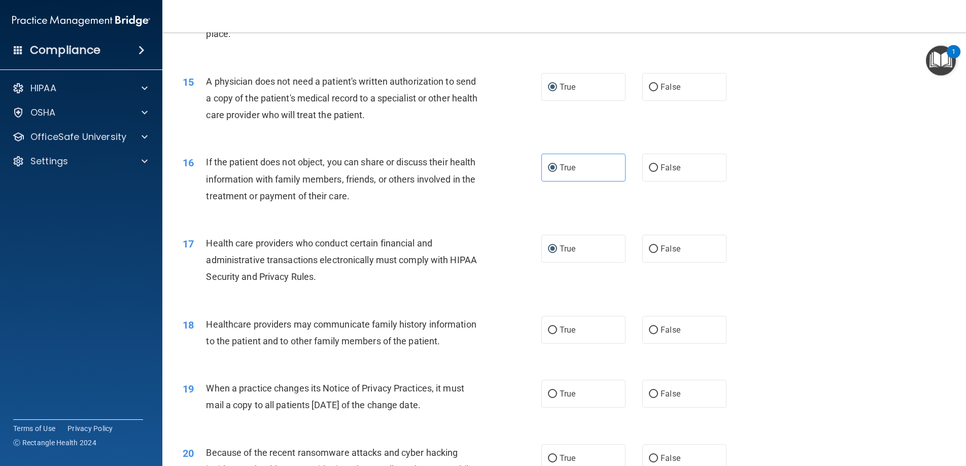
scroll to position [1073, 0]
click at [654, 333] on input "False" at bounding box center [653, 332] width 9 height 8
radio input "true"
click at [651, 393] on input "False" at bounding box center [653, 396] width 9 height 8
radio input "true"
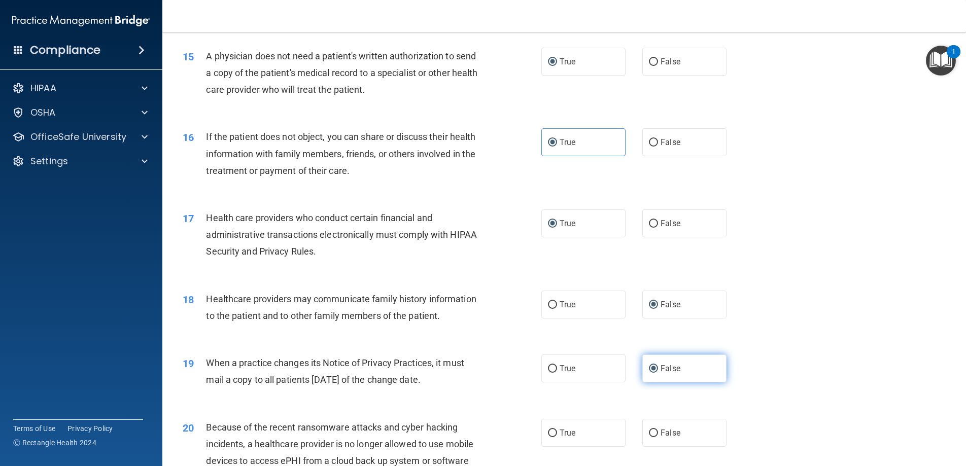
scroll to position [1209, 0]
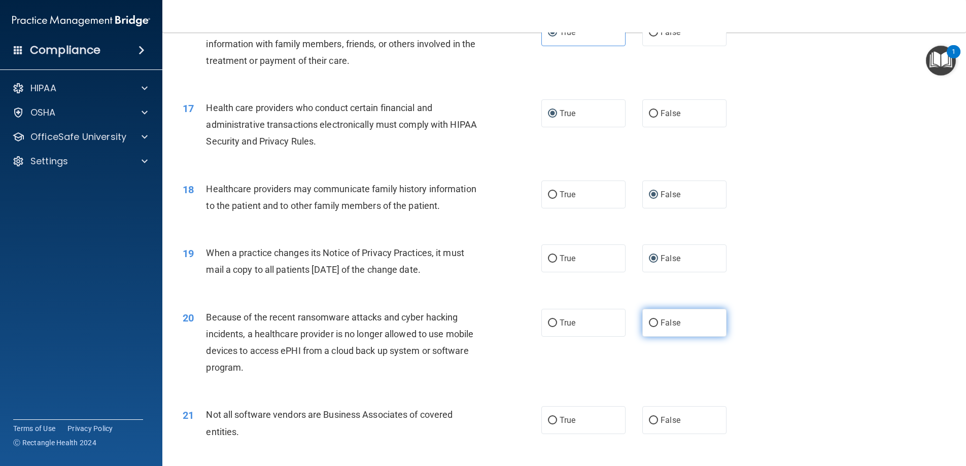
click at [654, 322] on input "False" at bounding box center [653, 324] width 9 height 8
radio input "true"
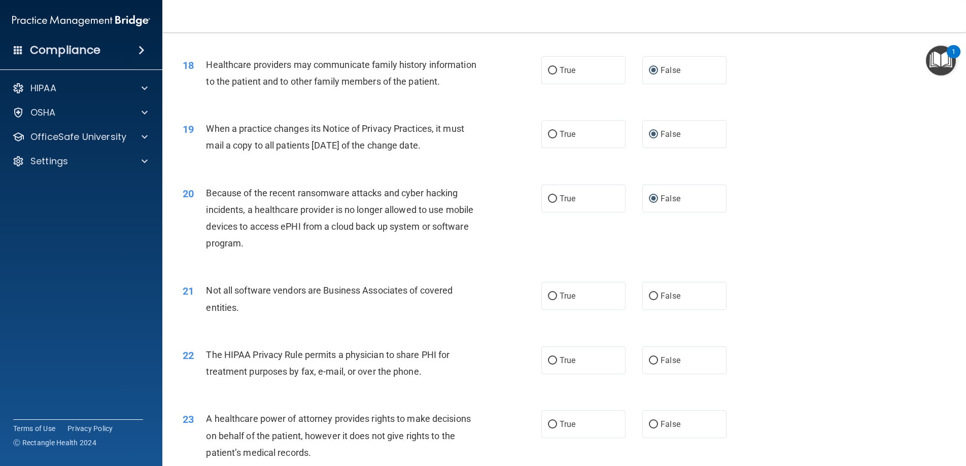
scroll to position [1337, 0]
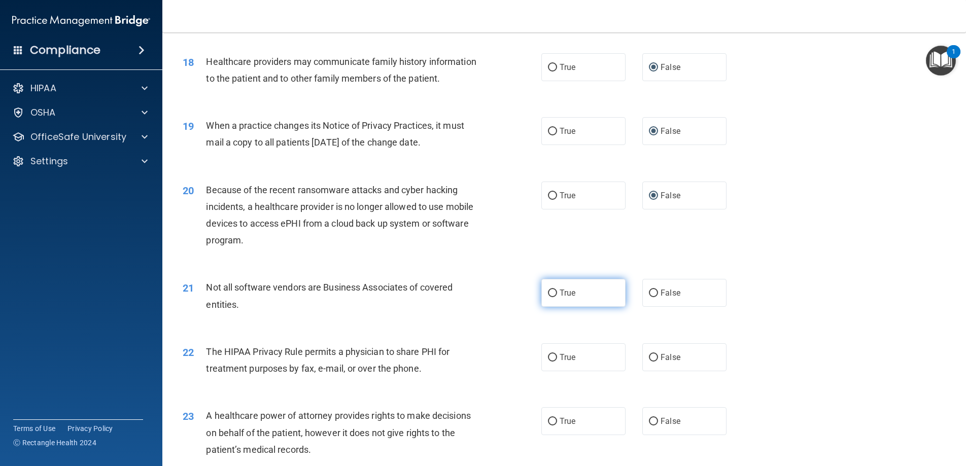
click at [551, 290] on input "True" at bounding box center [552, 294] width 9 height 8
radio input "true"
click at [552, 355] on input "True" at bounding box center [552, 358] width 9 height 8
radio input "true"
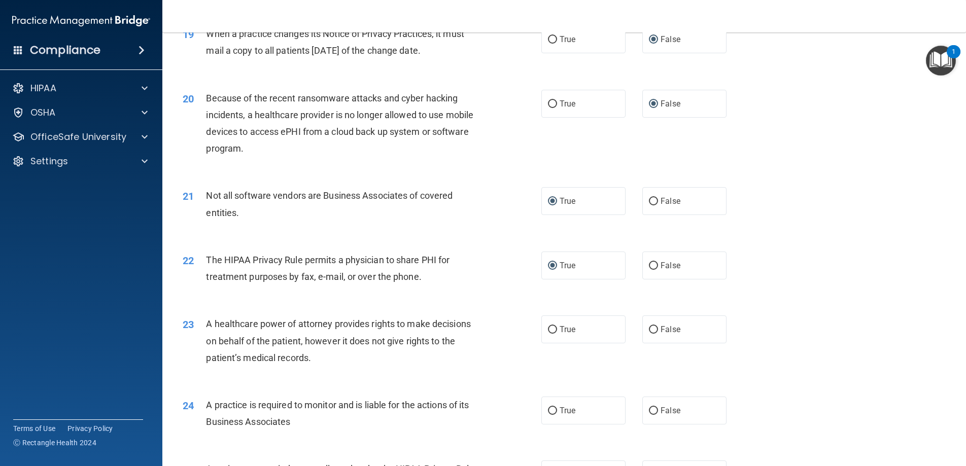
scroll to position [1431, 0]
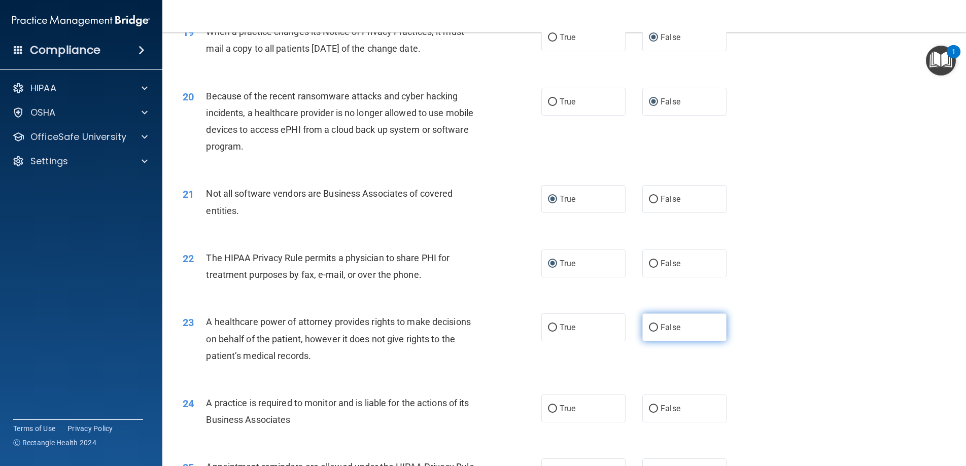
click at [653, 326] on input "False" at bounding box center [653, 328] width 9 height 8
radio input "true"
click at [655, 402] on label "False" at bounding box center [684, 409] width 84 height 28
click at [655, 405] on input "False" at bounding box center [653, 409] width 9 height 8
radio input "true"
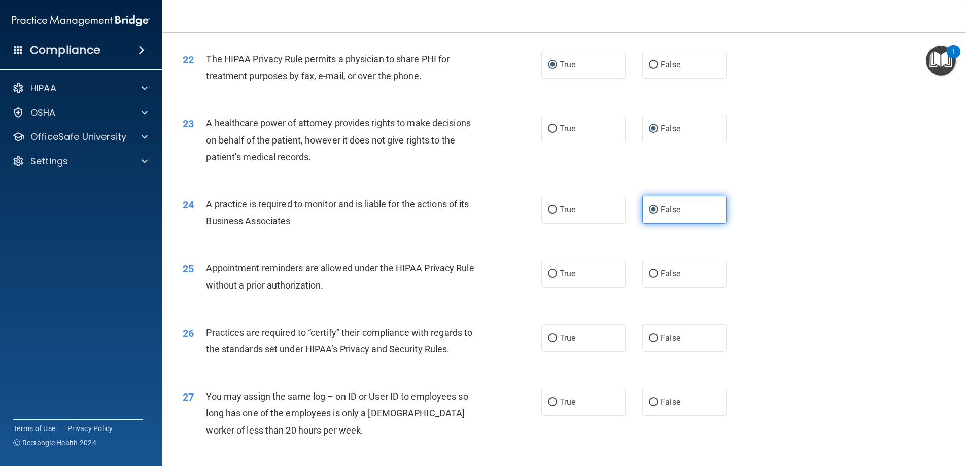
scroll to position [1635, 0]
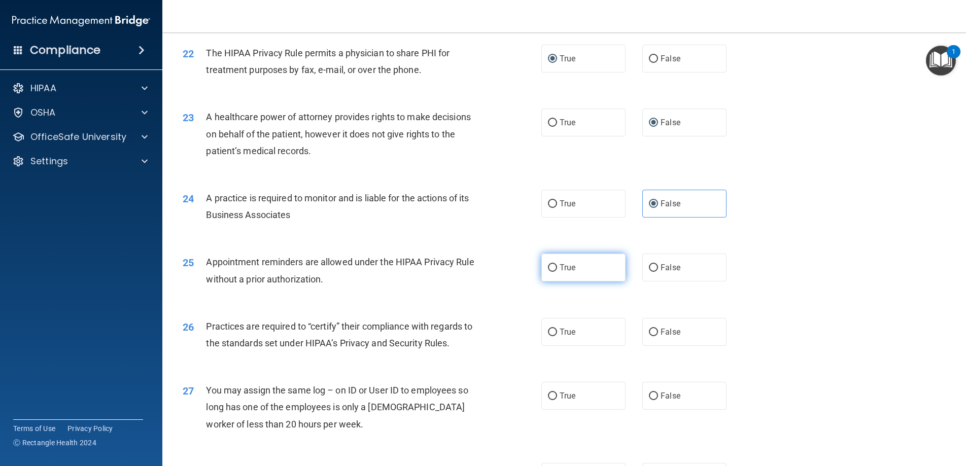
click at [552, 268] on input "True" at bounding box center [552, 268] width 9 height 8
radio input "true"
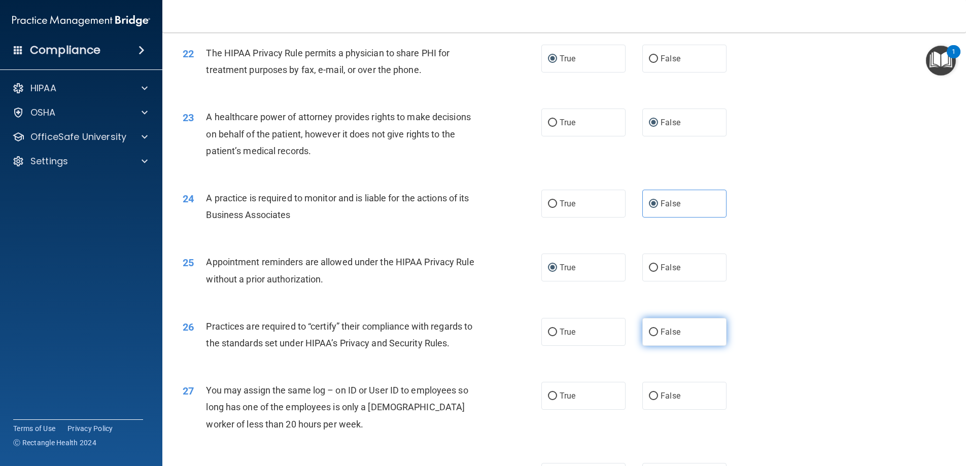
click at [654, 329] on input "False" at bounding box center [653, 333] width 9 height 8
radio input "true"
click at [655, 395] on input "False" at bounding box center [653, 397] width 9 height 8
radio input "true"
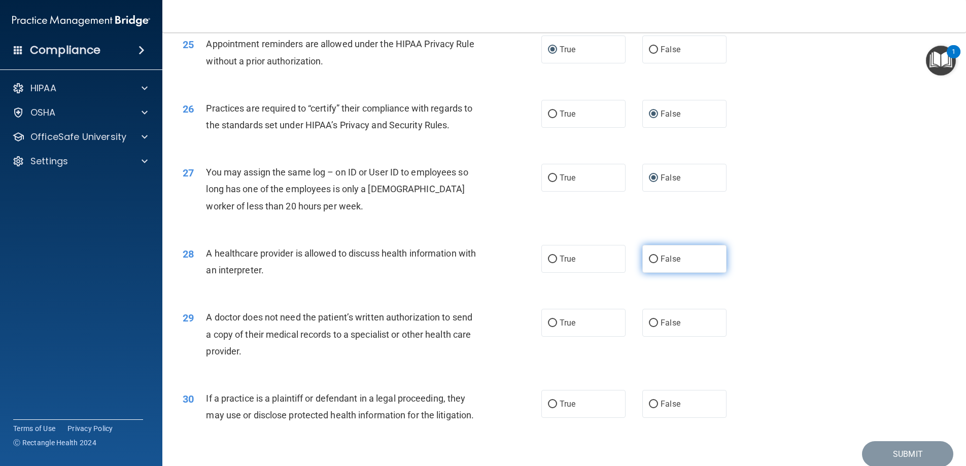
scroll to position [1895, 0]
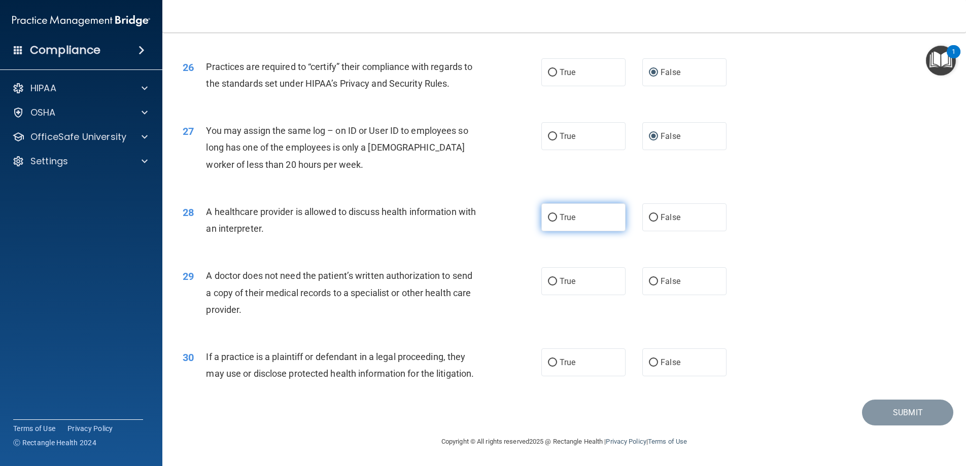
click at [550, 215] on input "True" at bounding box center [552, 218] width 9 height 8
radio input "true"
click at [551, 278] on input "True" at bounding box center [552, 282] width 9 height 8
radio input "true"
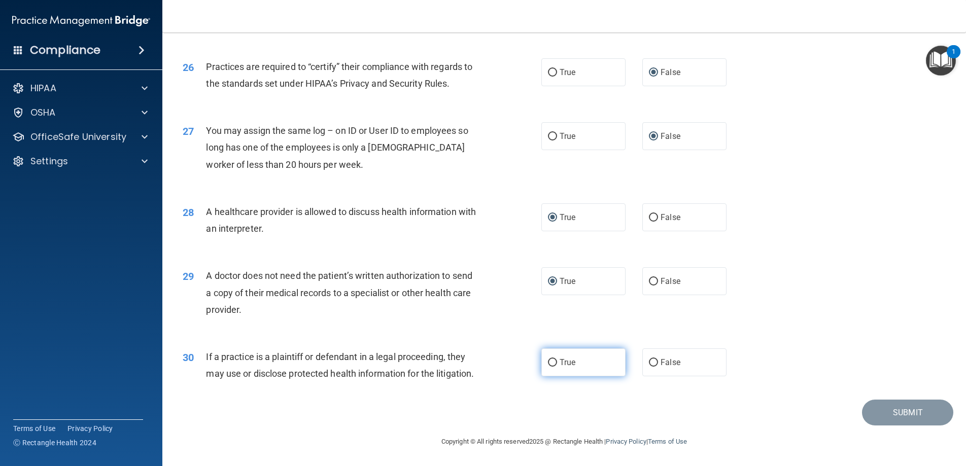
click at [553, 362] on input "True" at bounding box center [552, 363] width 9 height 8
radio input "true"
click at [812, 410] on button "Submit" at bounding box center [907, 413] width 91 height 26
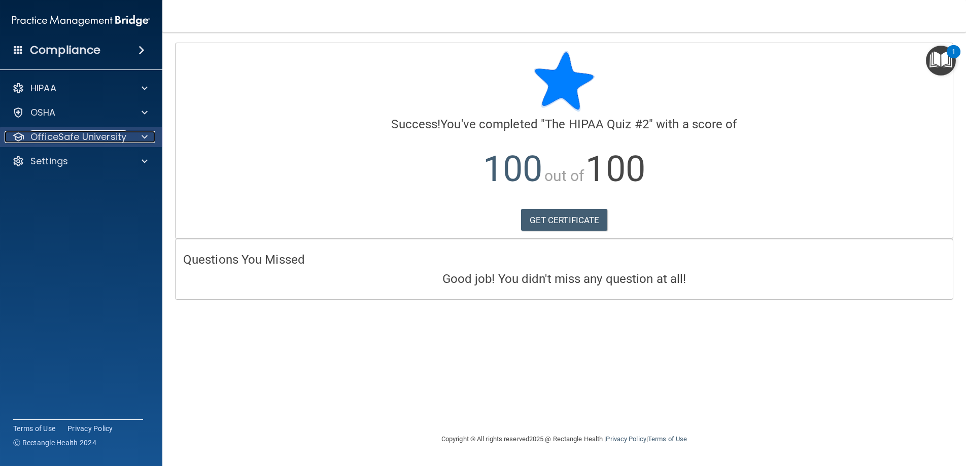
click at [56, 134] on p "OfficeSafe University" at bounding box center [78, 137] width 96 height 12
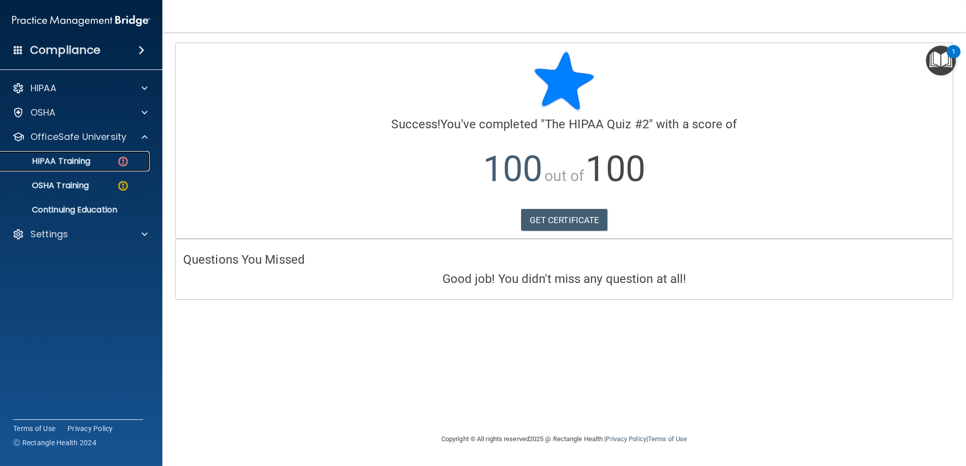
click at [57, 160] on p "HIPAA Training" at bounding box center [49, 161] width 84 height 10
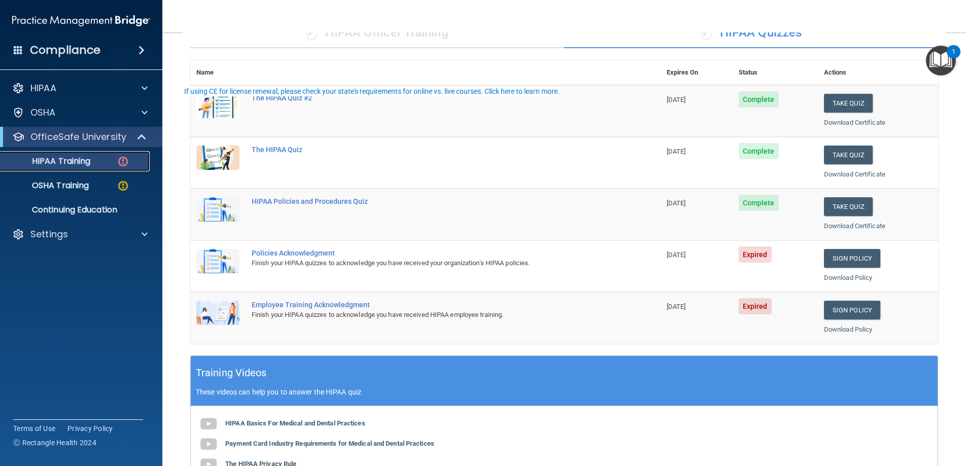
scroll to position [141, 0]
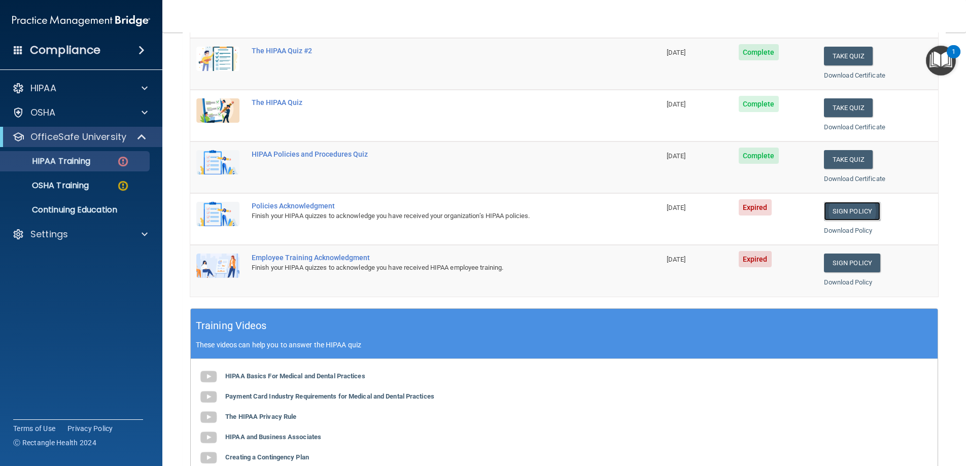
click at [812, 212] on link "Sign Policy" at bounding box center [852, 211] width 56 height 19
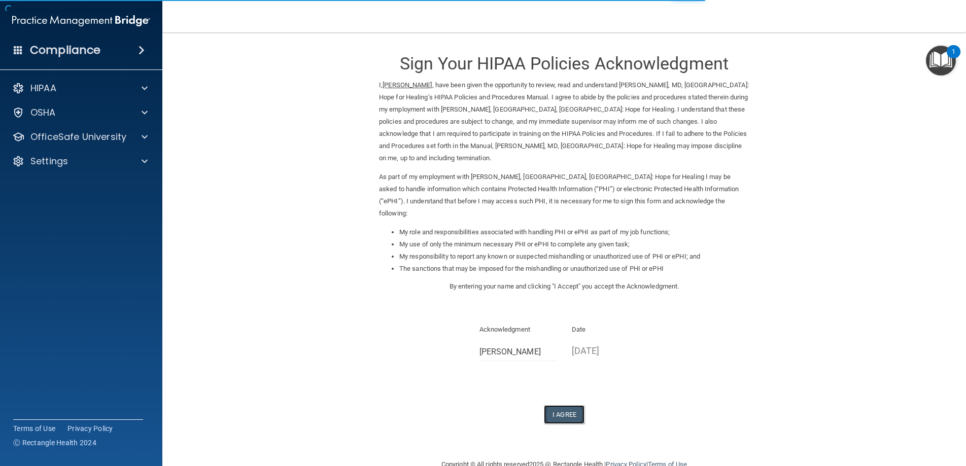
click at [563, 405] on button "I Agree" at bounding box center [564, 414] width 41 height 19
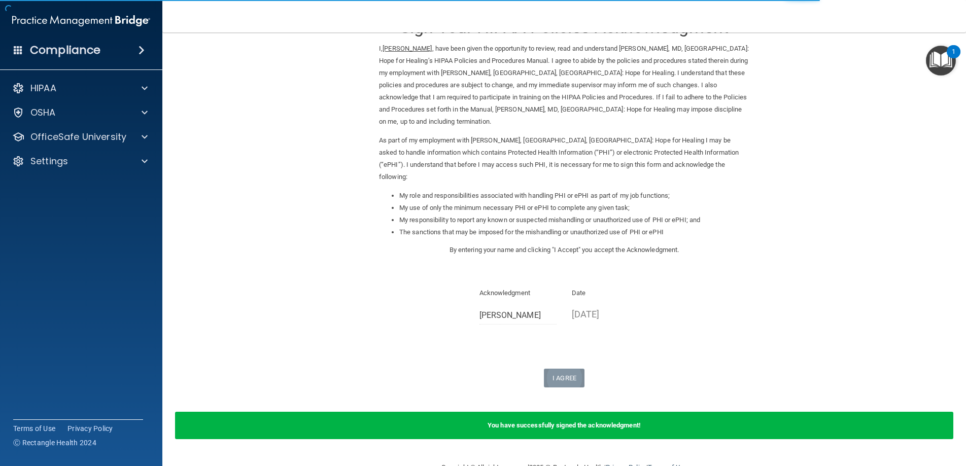
scroll to position [38, 0]
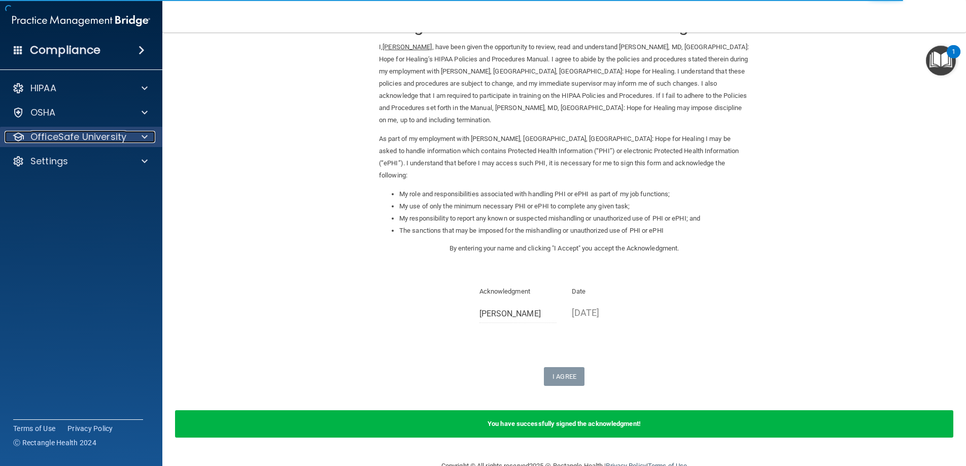
click at [98, 134] on p "OfficeSafe University" at bounding box center [78, 137] width 96 height 12
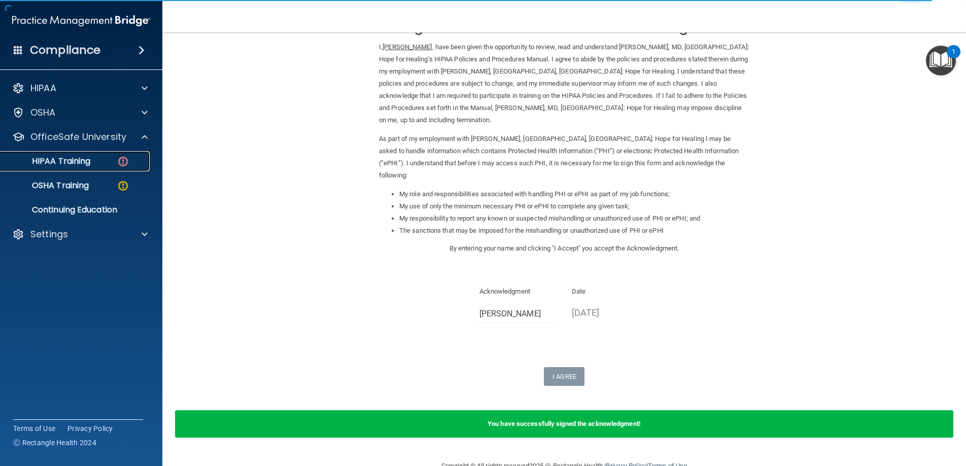
click at [84, 161] on p "HIPAA Training" at bounding box center [49, 161] width 84 height 10
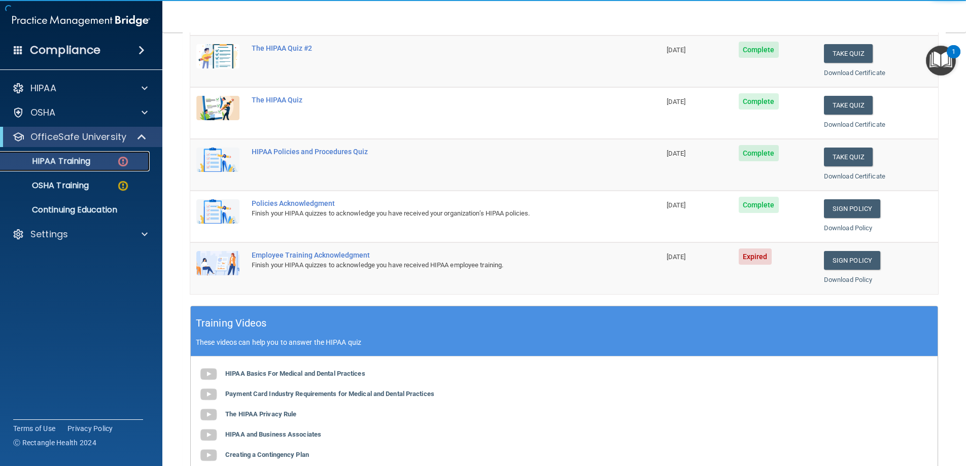
scroll to position [50, 0]
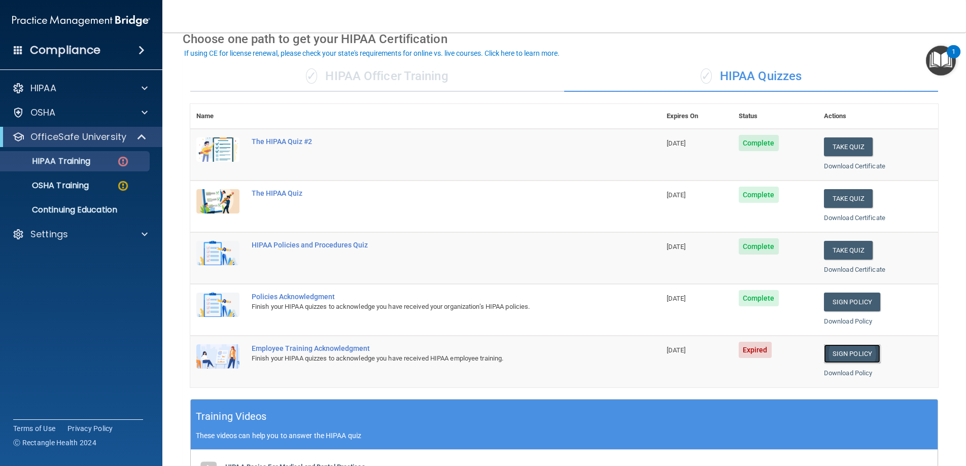
click at [848, 352] on link "Sign Policy" at bounding box center [852, 353] width 56 height 19
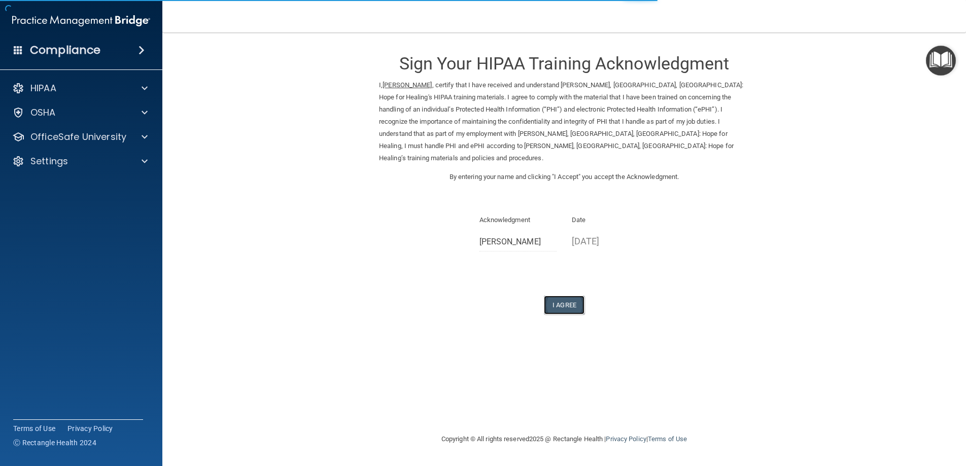
click at [566, 296] on button "I Agree" at bounding box center [564, 305] width 41 height 19
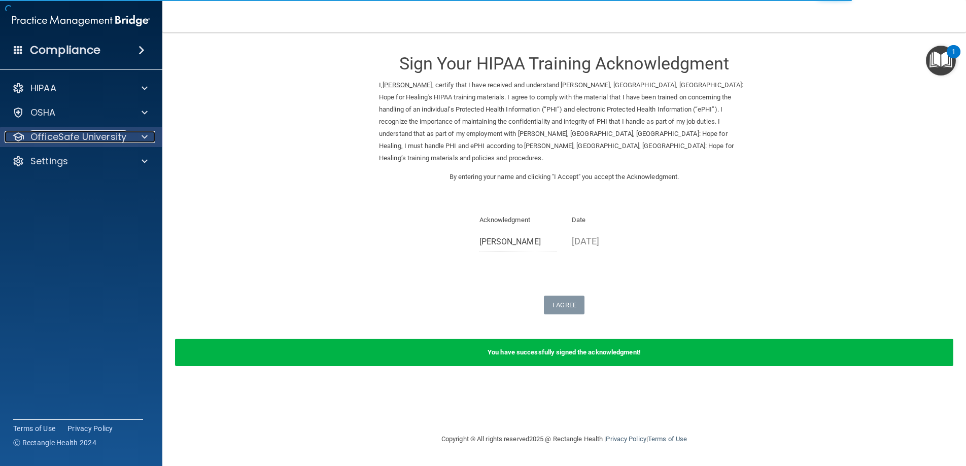
click at [67, 137] on p "OfficeSafe University" at bounding box center [78, 137] width 96 height 12
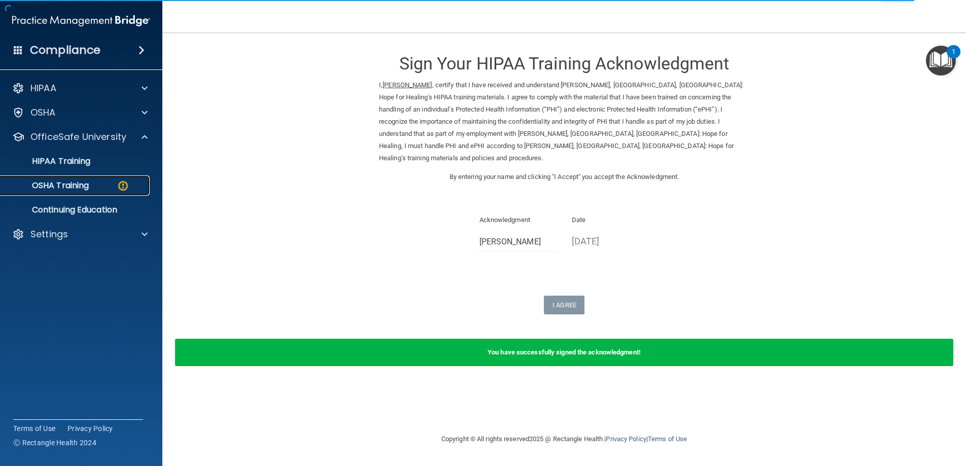
click at [60, 184] on p "OSHA Training" at bounding box center [48, 186] width 82 height 10
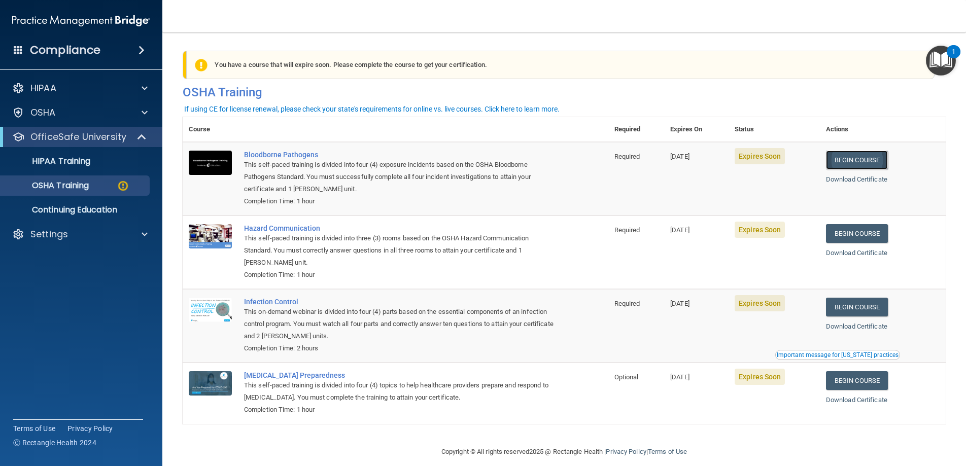
click at [863, 158] on link "Begin Course" at bounding box center [857, 160] width 62 height 19
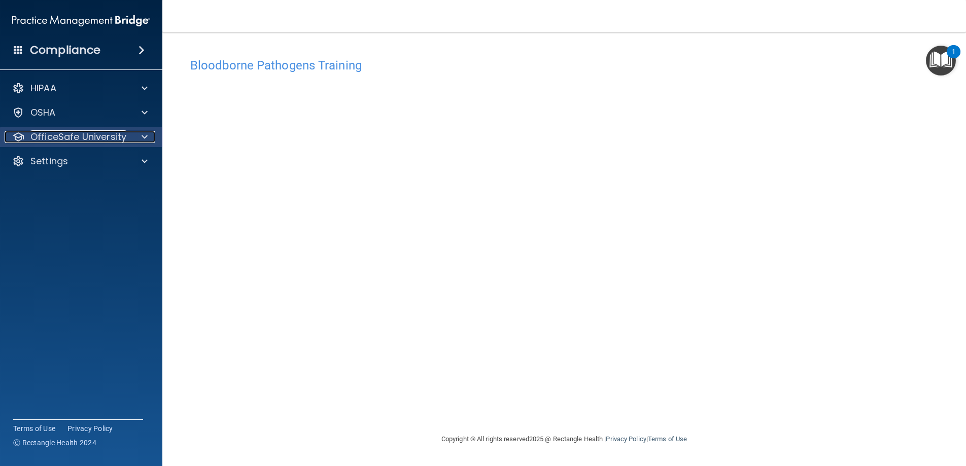
click at [96, 133] on p "OfficeSafe University" at bounding box center [78, 137] width 96 height 12
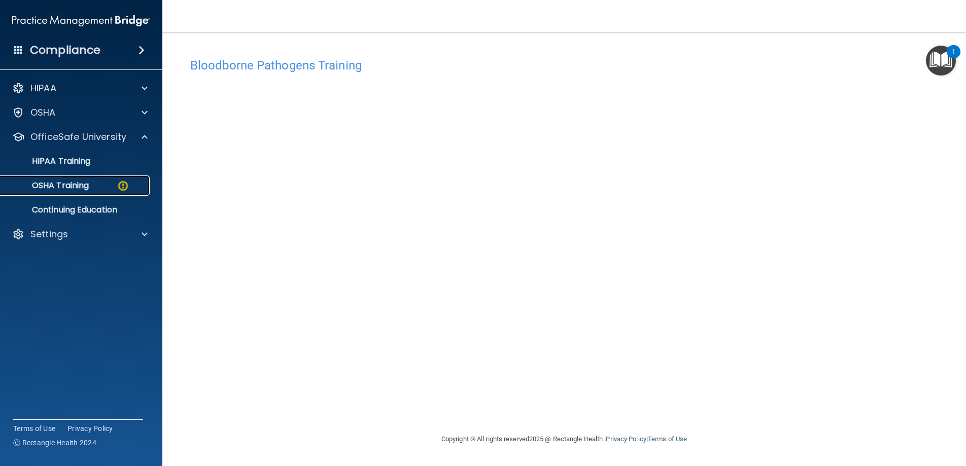
click at [84, 188] on p "OSHA Training" at bounding box center [48, 186] width 82 height 10
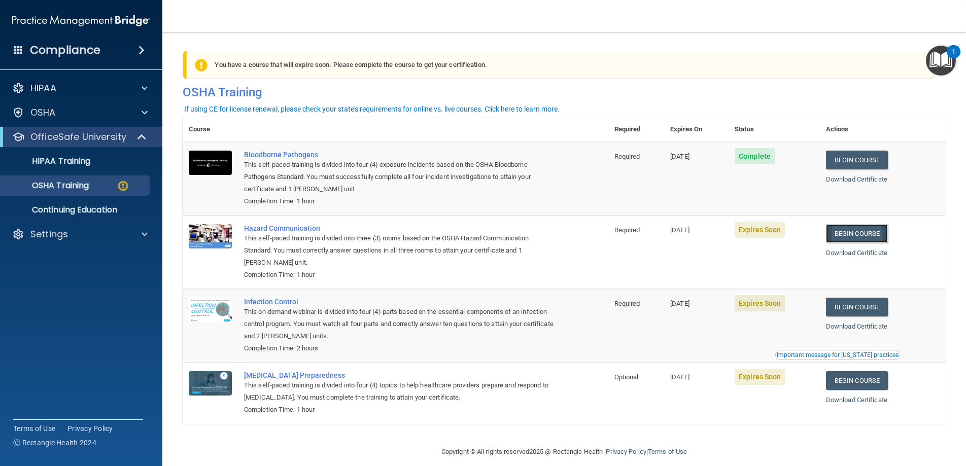
click at [867, 233] on link "Begin Course" at bounding box center [857, 233] width 62 height 19
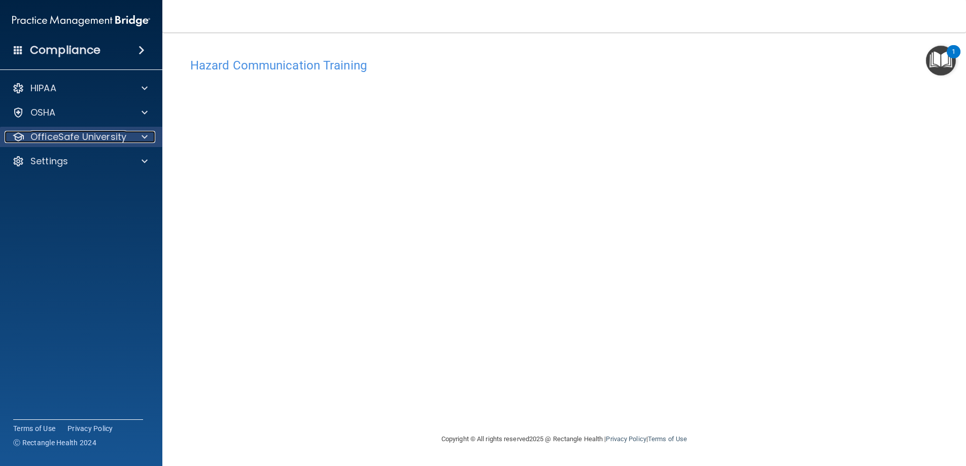
click at [70, 133] on p "OfficeSafe University" at bounding box center [78, 137] width 96 height 12
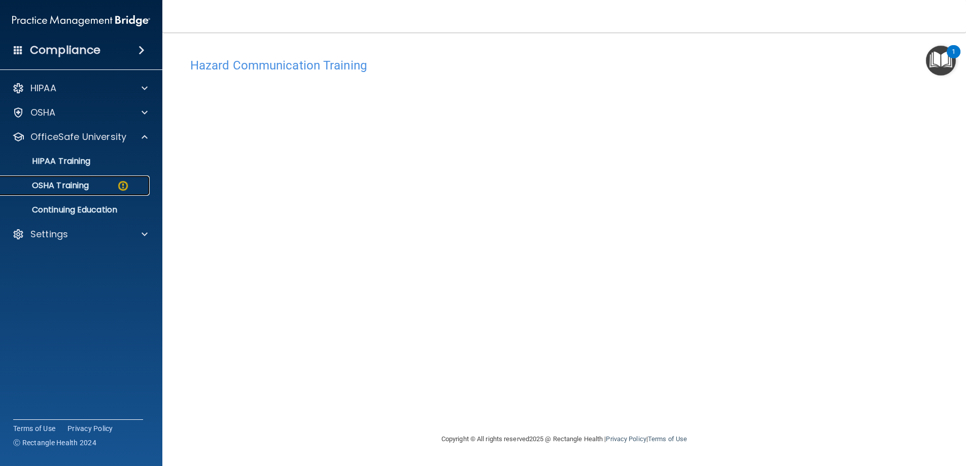
click at [63, 184] on p "OSHA Training" at bounding box center [48, 186] width 82 height 10
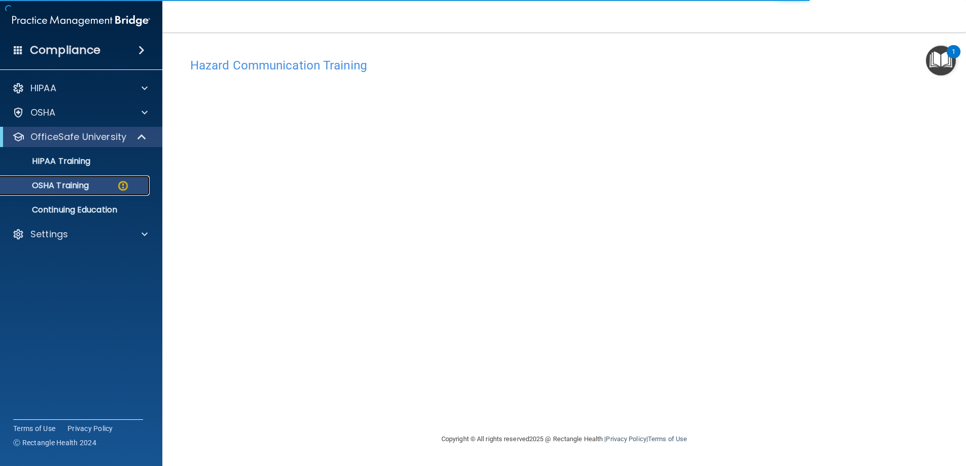
click at [71, 183] on p "OSHA Training" at bounding box center [48, 186] width 82 height 10
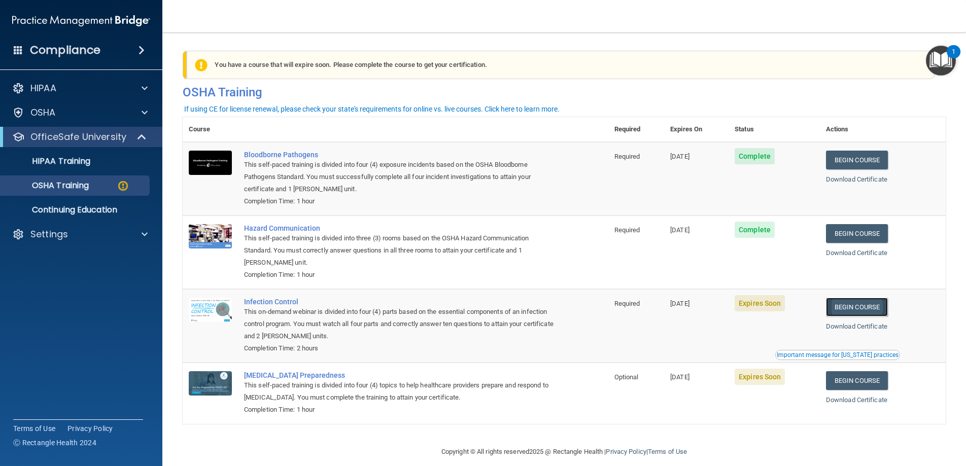
click at [871, 306] on link "Begin Course" at bounding box center [857, 307] width 62 height 19
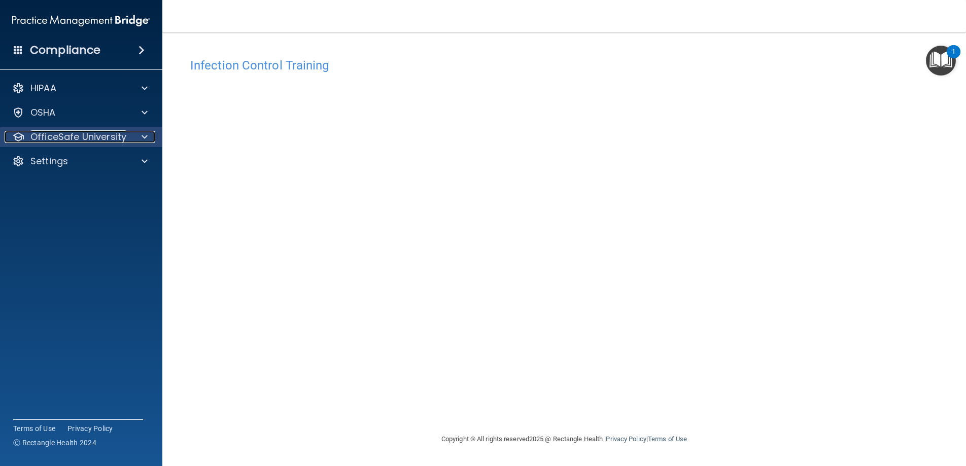
click at [92, 136] on p "OfficeSafe University" at bounding box center [78, 137] width 96 height 12
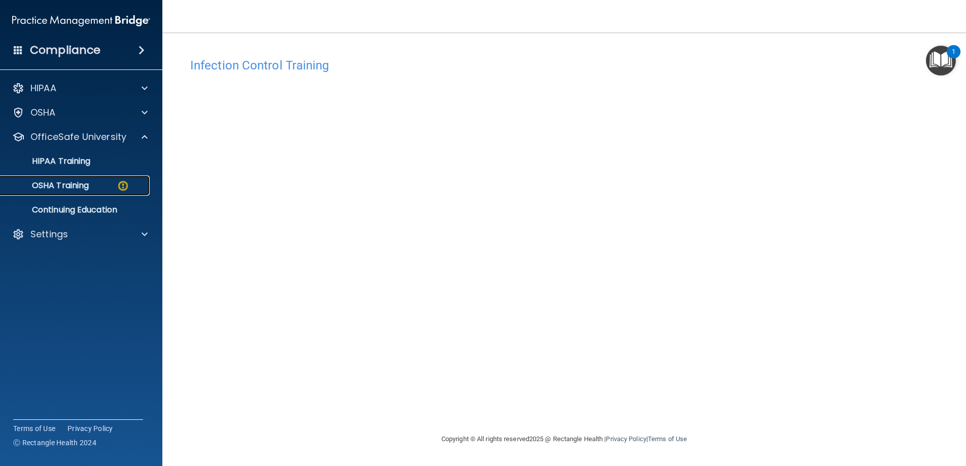
click at [78, 186] on p "OSHA Training" at bounding box center [48, 186] width 82 height 10
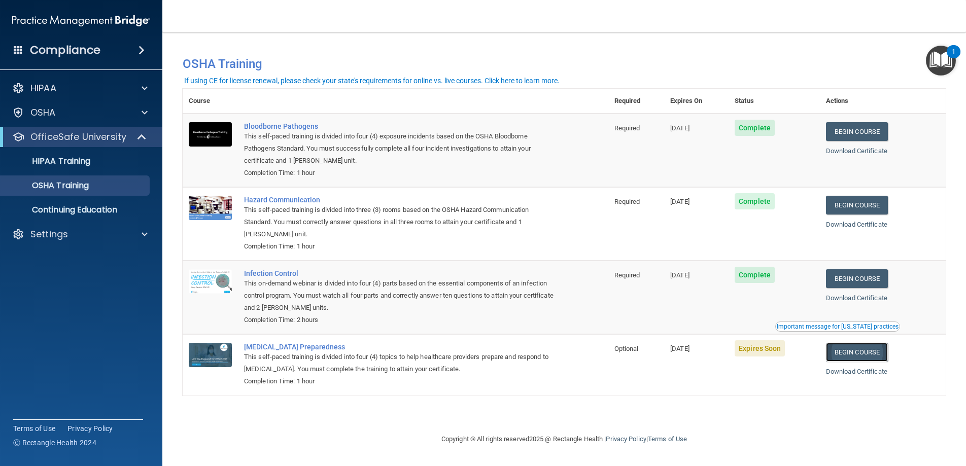
click at [861, 346] on link "Begin Course" at bounding box center [857, 352] width 62 height 19
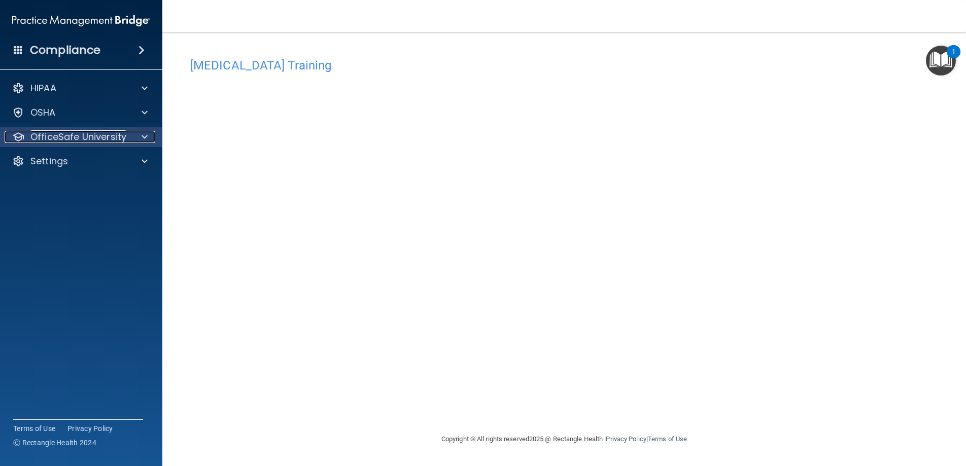
click at [110, 138] on p "OfficeSafe University" at bounding box center [78, 137] width 96 height 12
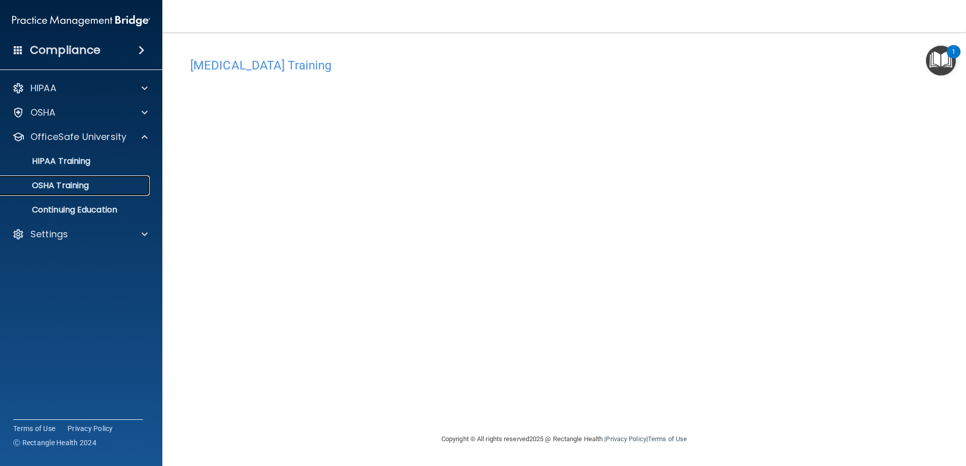
click at [86, 186] on p "OSHA Training" at bounding box center [48, 186] width 82 height 10
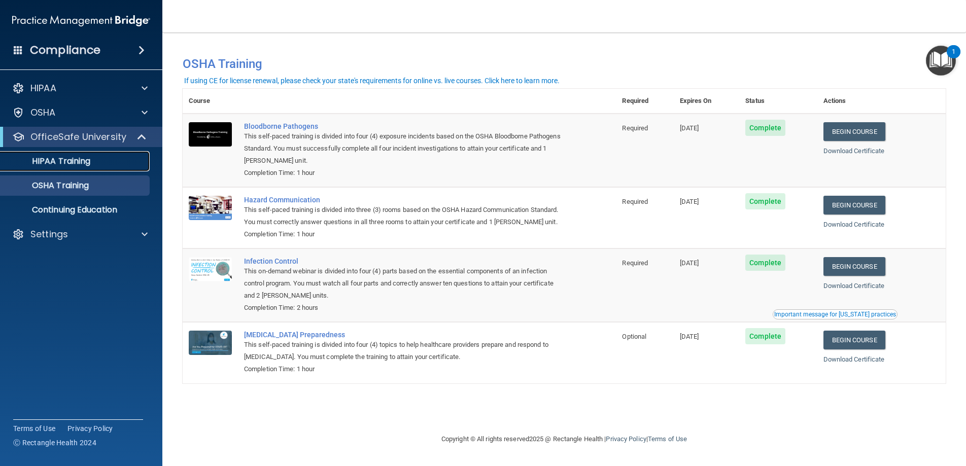
click at [73, 156] on p "HIPAA Training" at bounding box center [49, 161] width 84 height 10
